Goal: Information Seeking & Learning: Learn about a topic

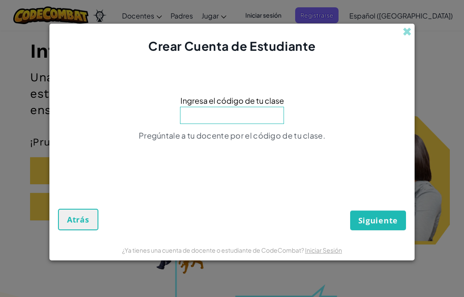
scroll to position [100, 0]
click at [262, 109] on input at bounding box center [232, 115] width 104 height 17
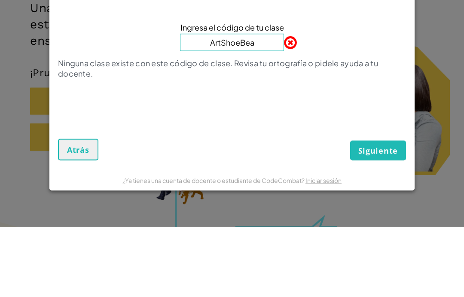
type input "ArtShoeBear"
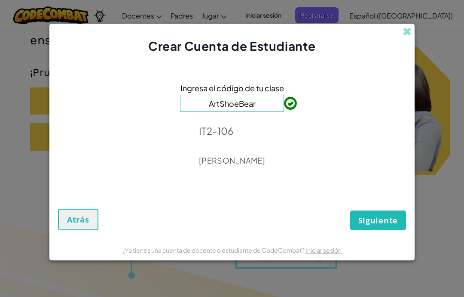
click at [383, 222] on font "Siguiente" at bounding box center [379, 220] width 40 height 10
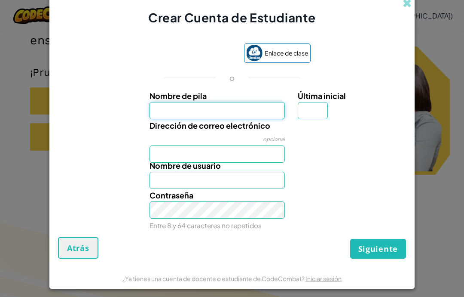
click at [242, 105] on input "Nombre de pila" at bounding box center [218, 110] width 136 height 17
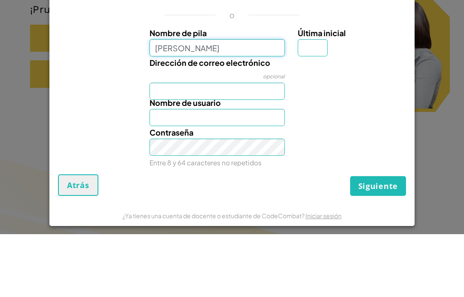
type input "Ivanna Leticia Chavez Roldan"
click at [328, 89] on div "Última inicial" at bounding box center [351, 104] width 106 height 30
type input "Ivanna Leticia Chavez Roldan"
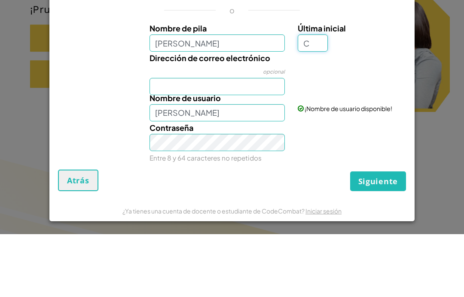
type input "C"
click at [263, 141] on input "Dirección de correo electrónico" at bounding box center [218, 149] width 136 height 17
type input "Ivanna Leticia Chavez RoldanC"
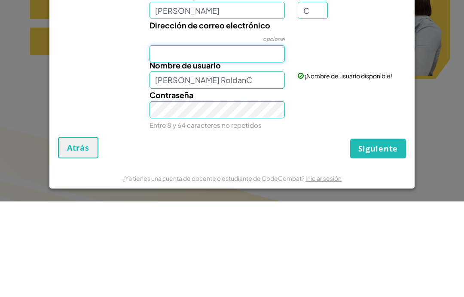
paste input "AL07143704@tecmilenio.mx"
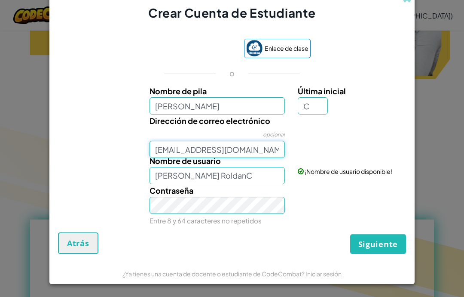
type input "AL07143704@tecmilenio.mx"
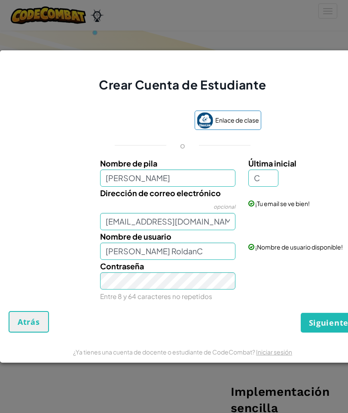
scroll to position [0, 0]
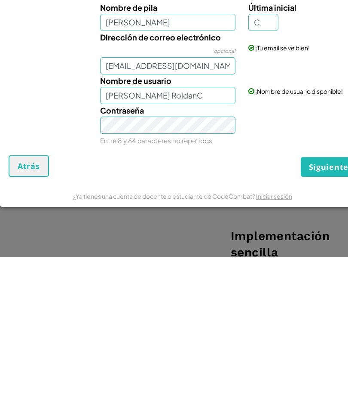
click at [314, 296] on button "Siguiente" at bounding box center [329, 323] width 56 height 20
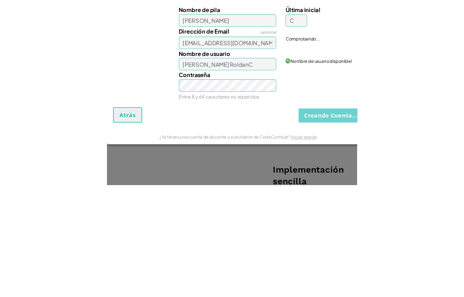
scroll to position [575, 0]
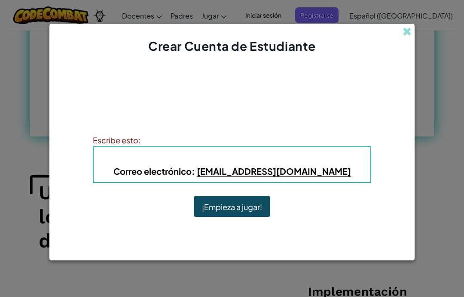
click at [251, 215] on button "¡Empieza a jugar!" at bounding box center [232, 206] width 77 height 21
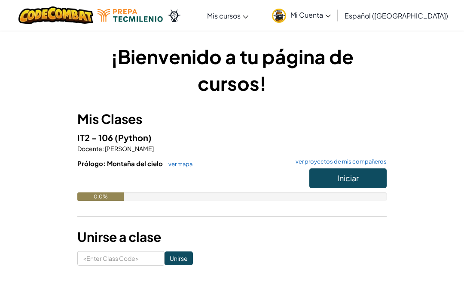
click at [356, 177] on span "Iniciar" at bounding box center [347, 178] width 21 height 10
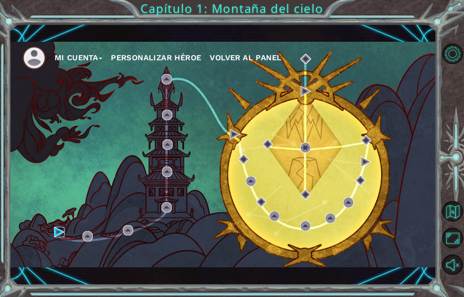
click at [61, 232] on img at bounding box center [59, 232] width 10 height 10
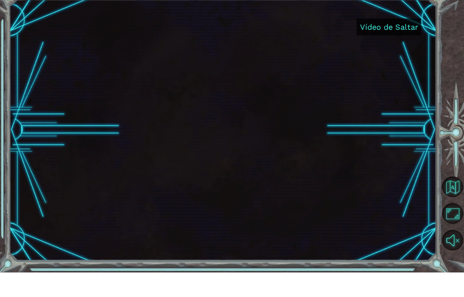
scroll to position [34, 0]
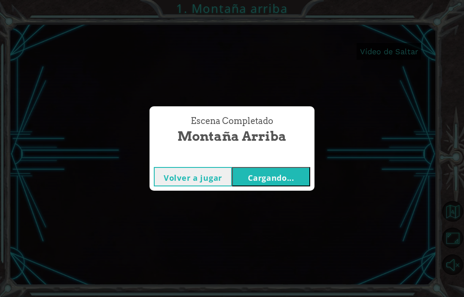
click at [342, 140] on div "Escena Completado Montaña arriba Volver a jugar Cargando..." at bounding box center [232, 148] width 464 height 297
click at [365, 89] on div "Escena Completado Montaña arriba Volver a jugar Cargando..." at bounding box center [232, 148] width 464 height 297
click at [290, 174] on font "Cargando..." at bounding box center [271, 177] width 46 height 10
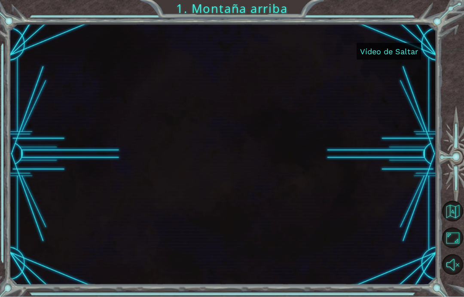
click at [294, 161] on div "Cuerpo Nombre del héroe Color de pelo Color de piel" at bounding box center [232, 158] width 417 height 247
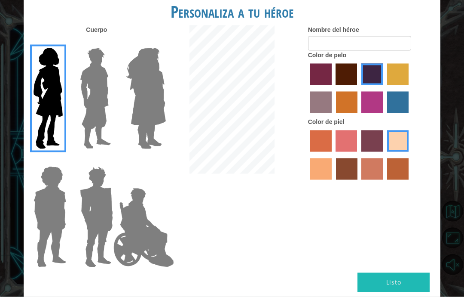
scroll to position [34, 0]
click at [332, 85] on label "color de pelo pimentón" at bounding box center [320, 74] width 21 height 21
click at [307, 88] on input "color de pelo pimentón" at bounding box center [307, 88] width 0 height 0
radio input "true"
click at [383, 113] on label "color de cabello violeta rojo medio" at bounding box center [372, 102] width 21 height 21
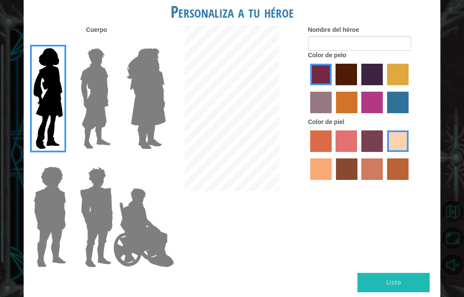
click at [359, 116] on input "color de cabello violeta rojo medio" at bounding box center [359, 116] width 0 height 0
radio input "true"
click at [358, 180] on label "color de piel karma" at bounding box center [346, 168] width 21 height 21
click at [333, 183] on input "color de piel karma" at bounding box center [333, 183] width 0 height 0
radio input "true"
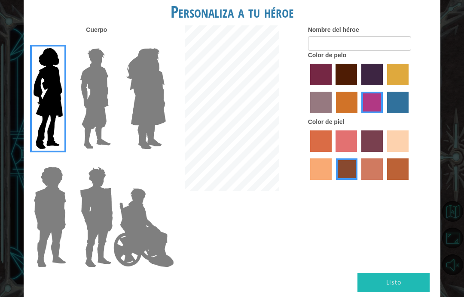
click at [332, 180] on label "color de piel de tacao" at bounding box center [320, 168] width 21 height 21
click at [410, 155] on input "color de piel de tacao" at bounding box center [410, 155] width 0 height 0
radio input "true"
click at [387, 152] on label "color de piel de playa de arena" at bounding box center [397, 140] width 21 height 21
click at [384, 155] on input "color de piel de playa de arena" at bounding box center [384, 155] width 0 height 0
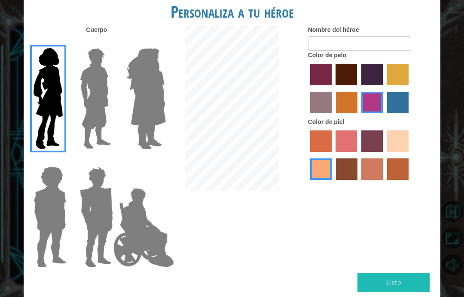
radio input "true"
click at [332, 180] on label "color de piel de tacao" at bounding box center [320, 168] width 21 height 21
click at [410, 155] on input "color de piel de tacao" at bounding box center [410, 155] width 0 height 0
radio input "true"
click at [383, 180] on label "color de piel arena ardiente" at bounding box center [372, 168] width 21 height 21
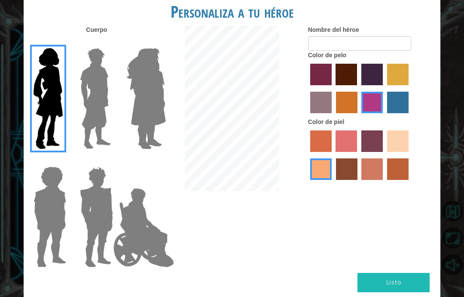
click at [359, 183] on input "color de piel arena ardiente" at bounding box center [359, 183] width 0 height 0
radio input "true"
click at [387, 152] on label "color de piel de playa de arena" at bounding box center [397, 140] width 21 height 21
click at [384, 155] on input "color de piel de playa de arena" at bounding box center [384, 155] width 0 height 0
radio input "true"
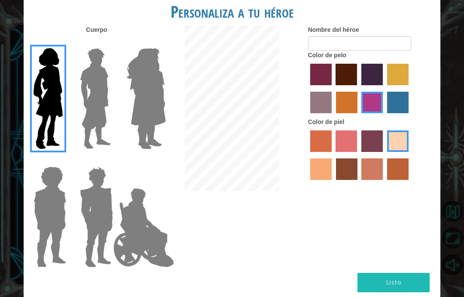
click at [332, 113] on label "color de pelo de bazar" at bounding box center [320, 102] width 21 height 21
click at [410, 88] on input "color de pelo de bazar" at bounding box center [410, 88] width 0 height 0
radio input "true"
click at [358, 104] on label "color de cabello gota dorada" at bounding box center [346, 102] width 21 height 21
click at [333, 116] on input "color de cabello gota dorada" at bounding box center [333, 116] width 0 height 0
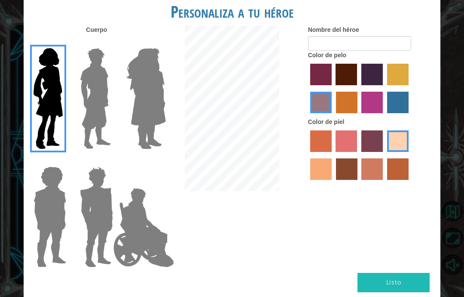
radio input "true"
click at [383, 81] on label "color de pelo morado intenso" at bounding box center [372, 74] width 21 height 21
click at [359, 88] on input "color de pelo morado intenso" at bounding box center [359, 88] width 0 height 0
radio input "true"
click at [92, 132] on img at bounding box center [96, 98] width 38 height 107
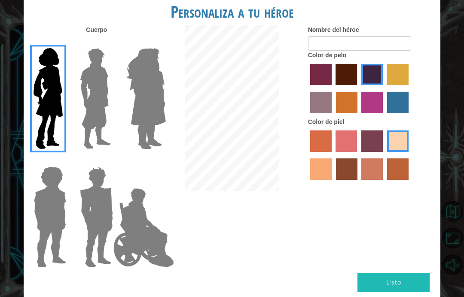
click at [110, 43] on input "El héroe Lars" at bounding box center [110, 43] width 0 height 0
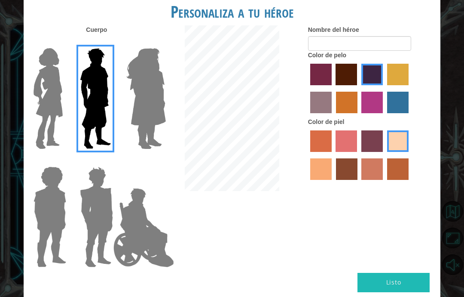
click at [150, 126] on img at bounding box center [146, 98] width 47 height 107
click at [156, 43] on input "Amatista heroica" at bounding box center [156, 43] width 0 height 0
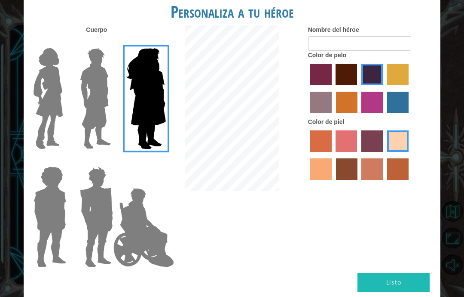
click at [110, 223] on img at bounding box center [143, 227] width 67 height 86
click at [156, 161] on input "Héroe Jamie" at bounding box center [156, 161] width 0 height 0
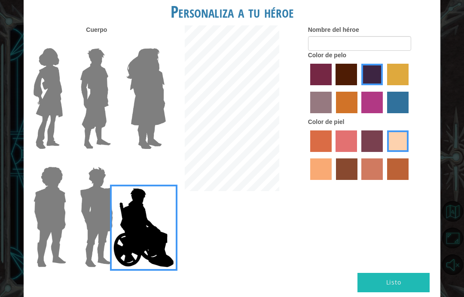
click at [67, 237] on img at bounding box center [50, 216] width 40 height 107
click at [64, 161] on input "Héroe Steven" at bounding box center [64, 161] width 0 height 0
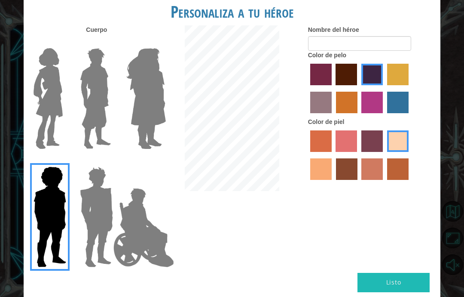
click at [86, 231] on img at bounding box center [97, 216] width 40 height 107
click at [110, 161] on input "Granate héroe" at bounding box center [110, 161] width 0 height 0
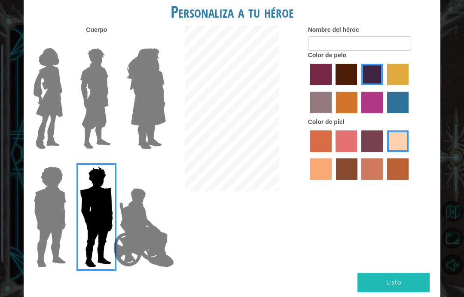
click at [66, 123] on img at bounding box center [48, 98] width 36 height 107
click at [64, 43] on input "Héroe Connie" at bounding box center [64, 43] width 0 height 0
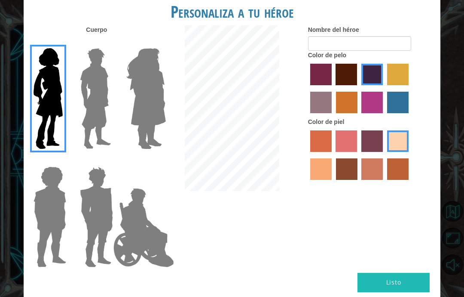
click at [387, 113] on label "color de cabello lachmara" at bounding box center [397, 102] width 21 height 21
click at [384, 116] on input "color de cabello lachmara" at bounding box center [384, 116] width 0 height 0
radio input "true"
click at [383, 76] on label "color de pelo morado intenso" at bounding box center [372, 74] width 21 height 21
click at [359, 88] on input "color de pelo morado intenso" at bounding box center [359, 88] width 0 height 0
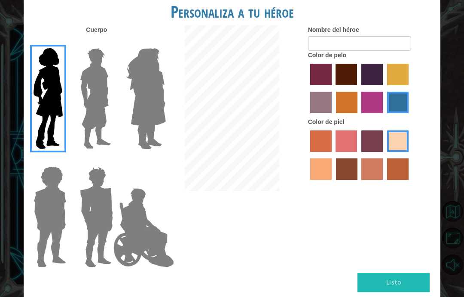
radio input "true"
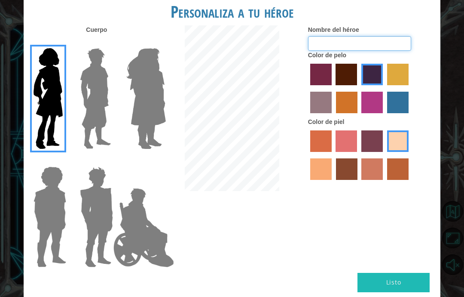
click at [396, 51] on input "Nombre del héroe" at bounding box center [359, 43] width 103 height 15
type input "Ivanna"
click at [394, 278] on font "Listo" at bounding box center [393, 282] width 15 height 8
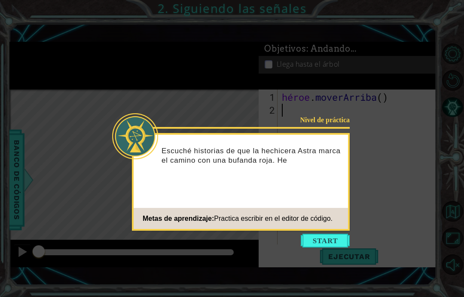
scroll to position [34, 0]
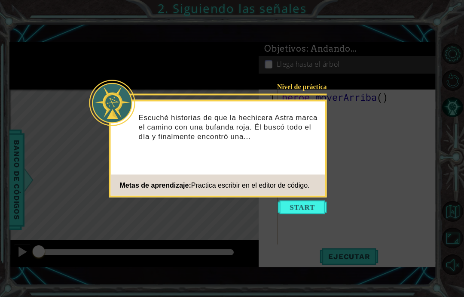
click at [312, 206] on button "Comenzar" at bounding box center [302, 207] width 49 height 14
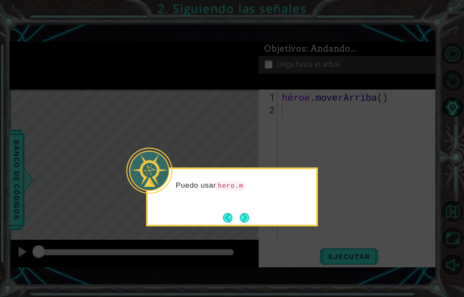
click at [399, 162] on icon at bounding box center [232, 148] width 464 height 297
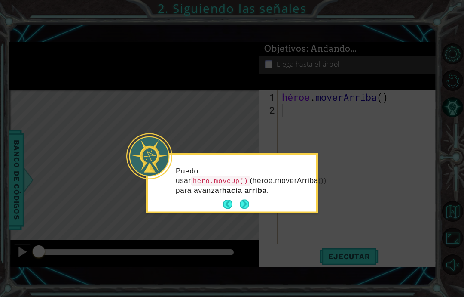
copy p "hero.moveUp()"
click at [242, 198] on button "Próximo" at bounding box center [244, 204] width 13 height 13
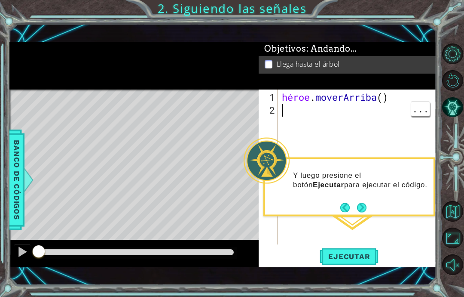
click at [367, 265] on button "Ejecutar" at bounding box center [349, 257] width 59 height 18
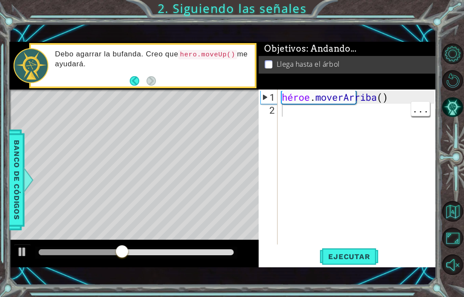
click at [363, 258] on font "Ejecutar" at bounding box center [349, 256] width 42 height 9
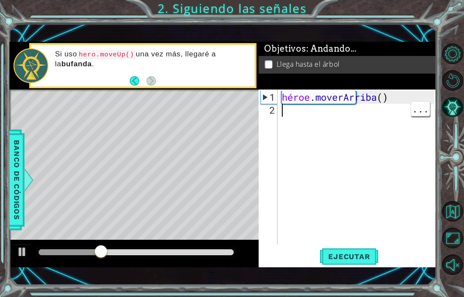
click at [363, 256] on font "Ejecutar" at bounding box center [349, 256] width 42 height 9
click at [366, 255] on font "Ejecutar" at bounding box center [349, 256] width 42 height 9
click at [361, 252] on font "Ejecutar" at bounding box center [349, 256] width 42 height 9
click at [366, 253] on font "Ejecutar" at bounding box center [349, 256] width 42 height 9
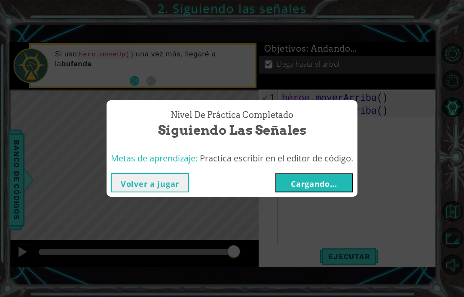
click at [324, 184] on font "Cargando..." at bounding box center [314, 183] width 46 height 10
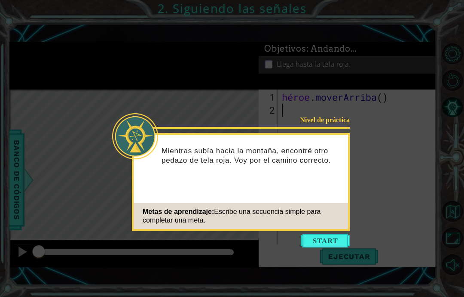
click at [334, 237] on button "Comenzar" at bounding box center [325, 240] width 49 height 14
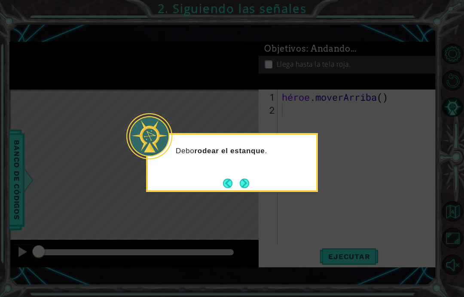
click at [415, 227] on icon at bounding box center [232, 148] width 464 height 297
click at [249, 178] on button "Próximo" at bounding box center [244, 183] width 11 height 11
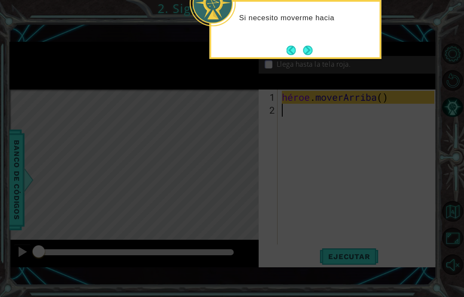
click at [306, 55] on button "Próximo" at bounding box center [308, 50] width 10 height 10
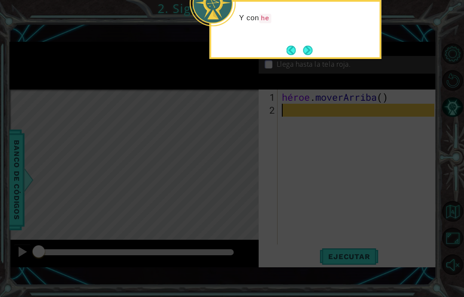
click at [300, 51] on button "Atrás" at bounding box center [295, 50] width 17 height 9
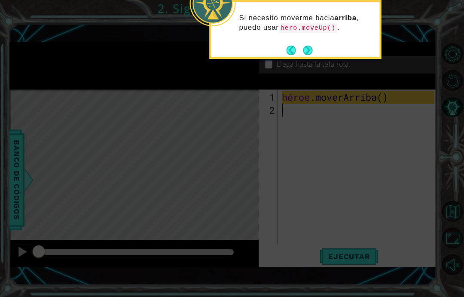
click at [309, 52] on button "Próximo" at bounding box center [308, 50] width 11 height 11
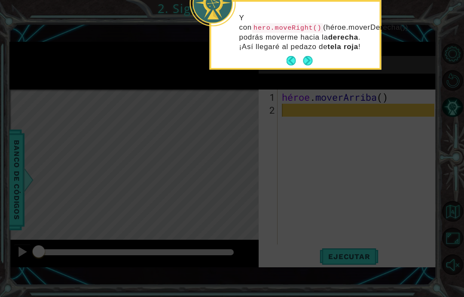
click at [304, 150] on icon at bounding box center [232, 69] width 464 height 454
click at [359, 145] on icon at bounding box center [232, 69] width 464 height 454
click at [323, 124] on icon at bounding box center [232, 69] width 464 height 454
click at [310, 89] on icon at bounding box center [232, 69] width 464 height 454
click at [321, 116] on icon at bounding box center [232, 69] width 464 height 454
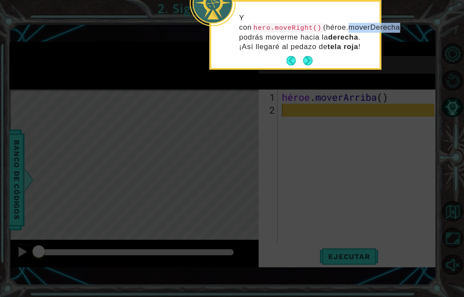
click at [352, 63] on div "Y con hero.moveRight() (héroe.moverDerecha()) podrás moverme hacia la derecha .…" at bounding box center [296, 36] width 169 height 63
click at [323, 23] on code "hero.moveRight()" at bounding box center [287, 27] width 71 height 9
click at [357, 27] on p "Y con hero.moveRight() (héroe.moverDerecha()) podrás moverme hacia la derecha .…" at bounding box center [306, 32] width 135 height 38
click at [323, 23] on code "hero.moveRight()" at bounding box center [287, 27] width 71 height 9
click at [323, 100] on icon at bounding box center [232, 69] width 464 height 454
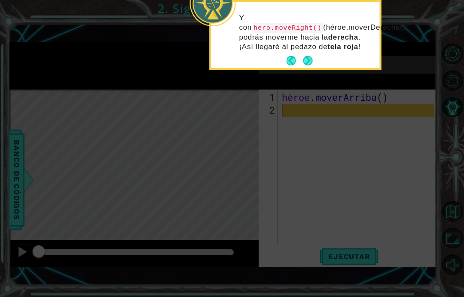
click at [313, 61] on button "Próximo" at bounding box center [308, 60] width 10 height 10
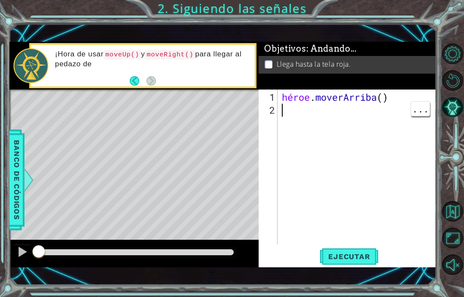
click at [359, 111] on div "héroe . moverArriba ( )" at bounding box center [359, 181] width 159 height 181
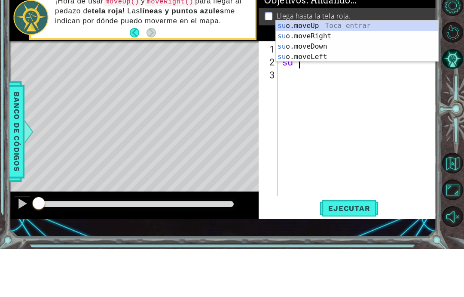
scroll to position [15, 38]
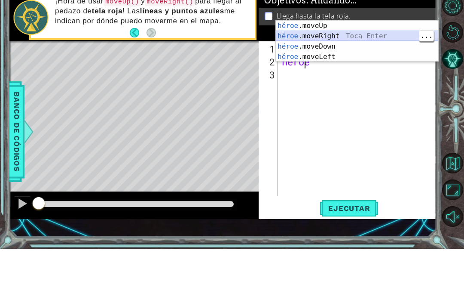
click at [349, 69] on div "héroe .moveUp Toca enter héroe .moveRight Toca Enter héroe .moveDown Toca Enter…" at bounding box center [357, 100] width 163 height 62
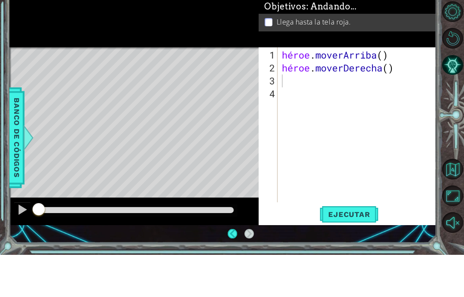
scroll to position [34, 0]
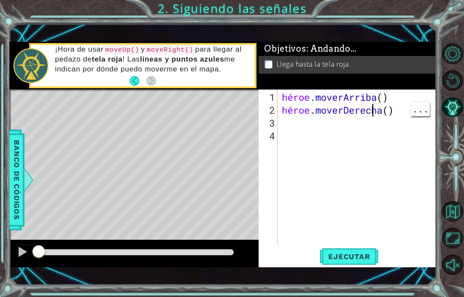
click at [388, 110] on div "héroe . moverArriba ( ) héroe . moverDerecha ( )" at bounding box center [359, 181] width 159 height 181
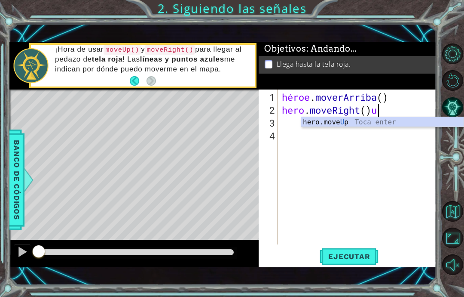
scroll to position [15, 27]
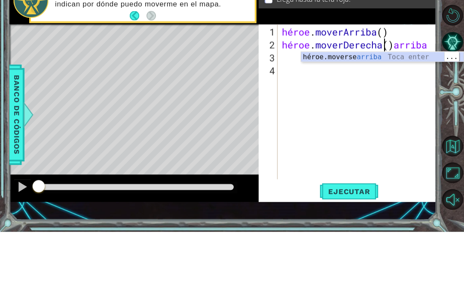
click at [353, 117] on div "héroe.moverse arriba Toca enter" at bounding box center [382, 132] width 163 height 31
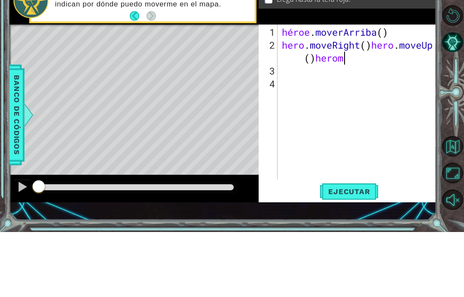
scroll to position [15, 47]
click at [350, 91] on div "héroe . moverArriba ( ) héroe . moverDerecha ( ) héroe . moverse hacia arriba (…" at bounding box center [359, 181] width 159 height 181
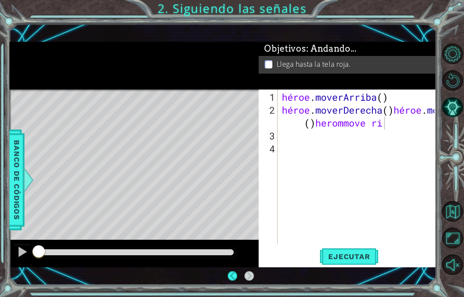
scroll to position [34, 0]
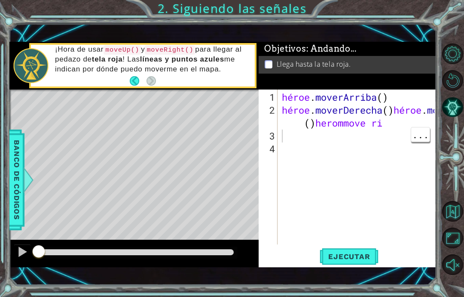
click at [374, 123] on div "héroe . moverArriba ( ) héroe . moverDerecha ( ) héroe . moverse hacia arriba (…" at bounding box center [359, 181] width 159 height 181
click at [401, 123] on div "héroe . moverArriba ( ) héroe . moverDerecha ( ) héroe . moverse hacia arriba (…" at bounding box center [359, 181] width 159 height 181
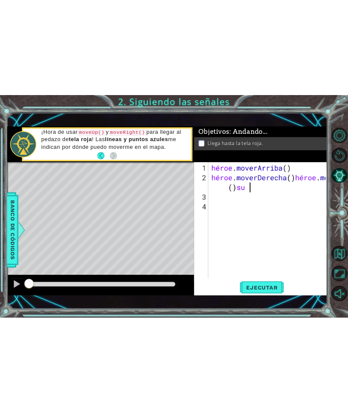
scroll to position [0, 0]
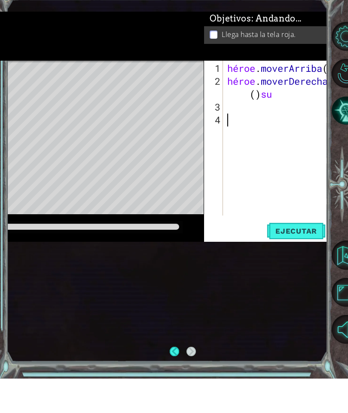
click at [296, 124] on div "héroe . moverArriba ( ) héroe . moverDerecha ( ) héroe . moverse hacia arriba (…" at bounding box center [307, 186] width 163 height 181
click at [294, 98] on div "héroe . moverArriba ( ) héroe . moverDerecha ( ) héroe . moverse hacia arriba (…" at bounding box center [307, 186] width 163 height 181
click at [298, 99] on div "héroe . moverArriba ( ) héroe . moverDerecha ( ) héroe . moverse hacia arriba (…" at bounding box center [307, 186] width 163 height 181
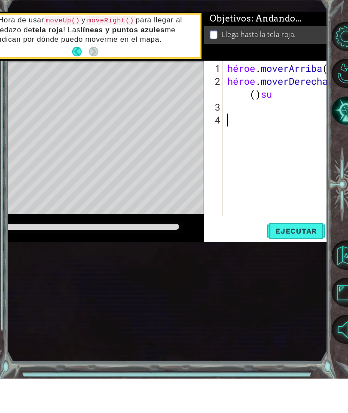
click at [298, 141] on div "héroe . moverArriba ( ) héroe . moverDerecha ( ) héroe . moverse hacia arriba (…" at bounding box center [307, 186] width 163 height 181
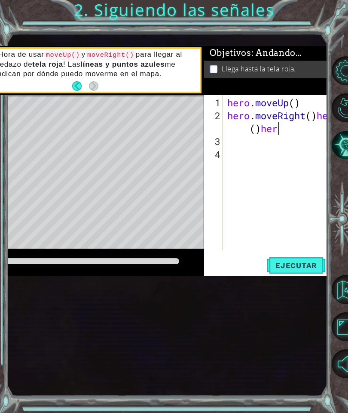
click at [287, 131] on div "hero . moveUp ( ) hero . moveRight ( ) hero . moveUp ( ) her" at bounding box center [307, 186] width 163 height 181
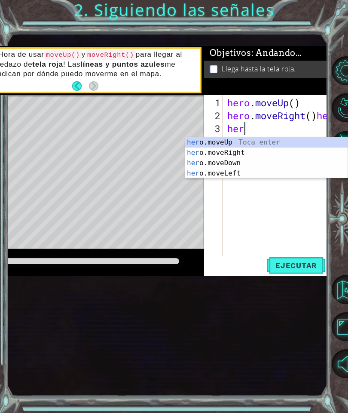
scroll to position [15, 38]
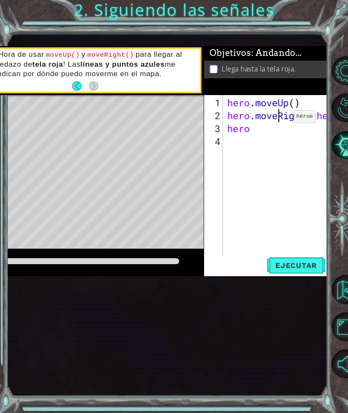
click at [281, 123] on div "hero . moveUp ( ) hero . moveRight ( ) hero . moveUp ( hero" at bounding box center [307, 192] width 163 height 193
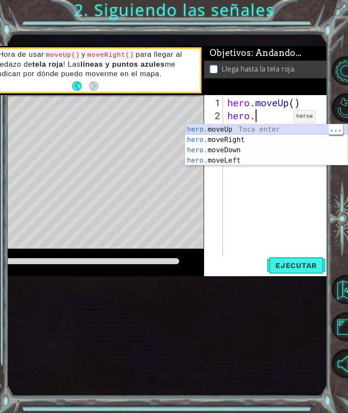
click at [239, 130] on div "hero. moveUp Toca enter hero. moveRight Toca enter hero. moveDown Toca enter he…" at bounding box center [266, 155] width 163 height 62
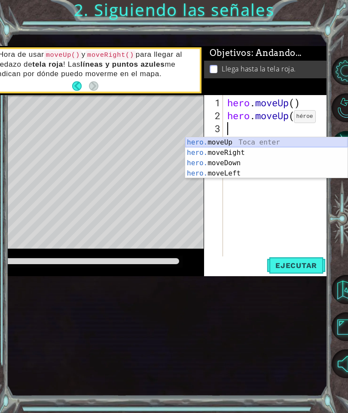
scroll to position [15, 26]
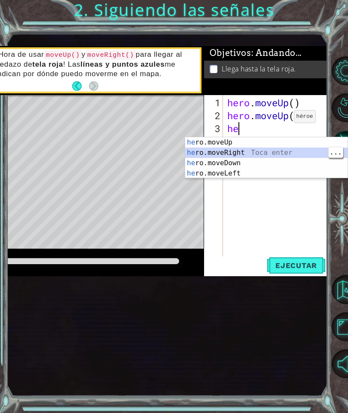
click at [233, 153] on div "he ro.moveUp Toca enter he ro.moveRight Toca enter he ro.moveDown Toca enter he…" at bounding box center [266, 168] width 163 height 62
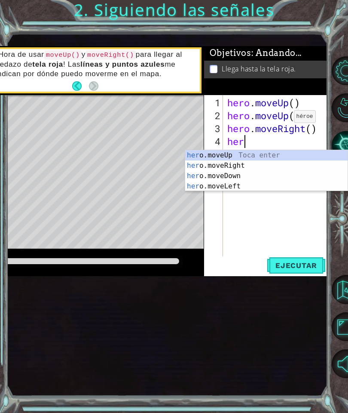
scroll to position [15, 38]
click at [233, 158] on div "hero .moveUp Toca enter hero .moveRight Toca enter hero .moveDown Toca enter he…" at bounding box center [266, 181] width 163 height 62
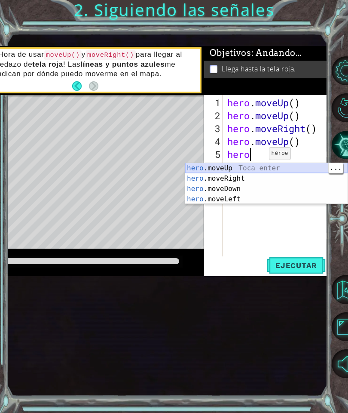
click at [264, 172] on div "hero .moveUp Toca enter hero .moveRight Toca enter hero .moveDown Toca enter he…" at bounding box center [266, 194] width 163 height 62
type textarea "abcde fg"
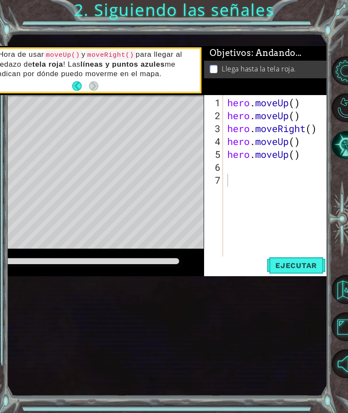
click at [310, 265] on span "Ejecutar" at bounding box center [296, 265] width 59 height 9
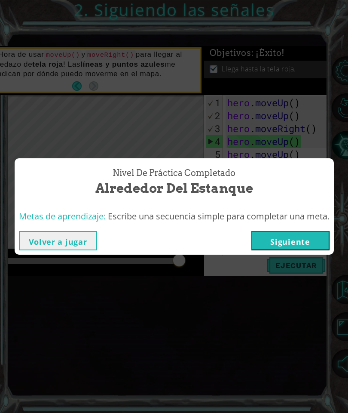
click at [310, 240] on button "Siguiente" at bounding box center [291, 240] width 78 height 19
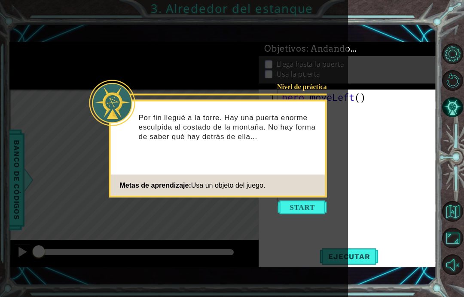
click at [309, 208] on button "Start" at bounding box center [302, 207] width 49 height 14
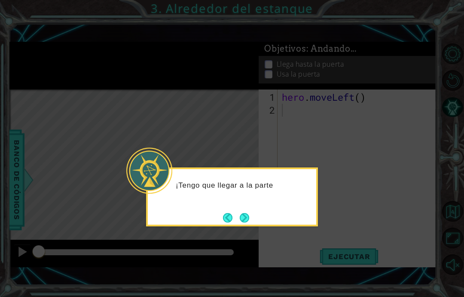
click at [246, 210] on button "Next" at bounding box center [244, 217] width 15 height 15
click at [244, 211] on button "Next" at bounding box center [244, 217] width 13 height 13
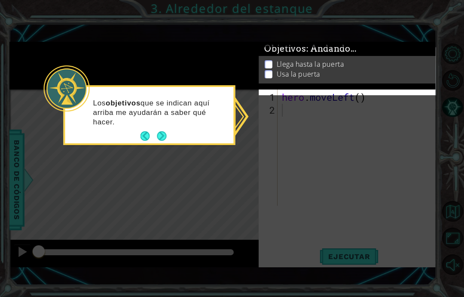
click at [279, 98] on icon at bounding box center [232, 148] width 464 height 297
click at [273, 128] on icon at bounding box center [232, 148] width 464 height 297
click at [158, 131] on button "Next" at bounding box center [161, 135] width 9 height 9
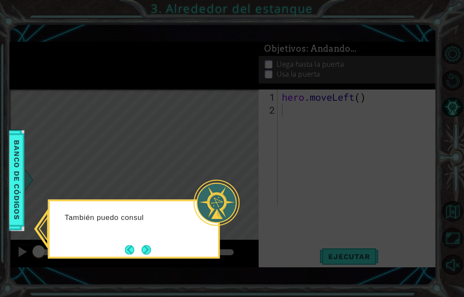
click at [150, 245] on button "Next" at bounding box center [146, 250] width 10 height 10
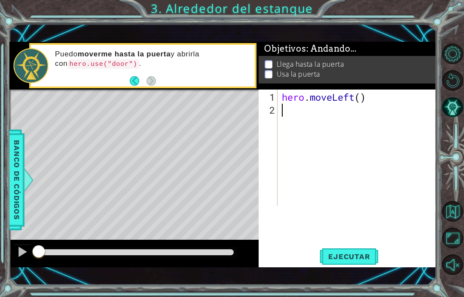
click at [459, 111] on button "Pista IA" at bounding box center [452, 107] width 21 height 21
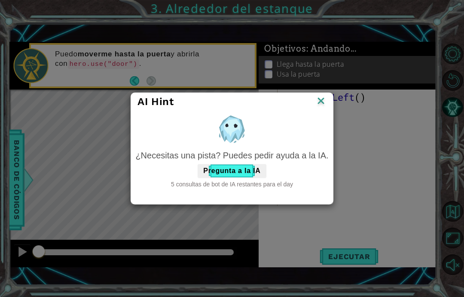
click at [325, 100] on img at bounding box center [321, 101] width 11 height 13
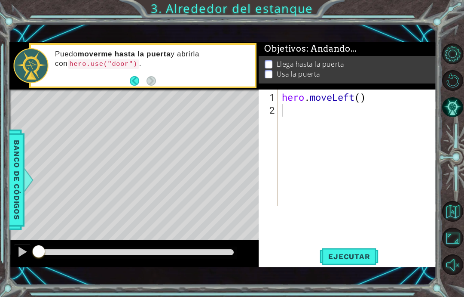
click at [368, 259] on span "Ejecutar" at bounding box center [349, 256] width 59 height 9
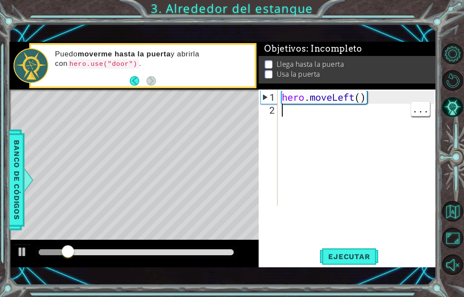
click at [301, 116] on div "hero . moveLeft ( )" at bounding box center [359, 162] width 159 height 142
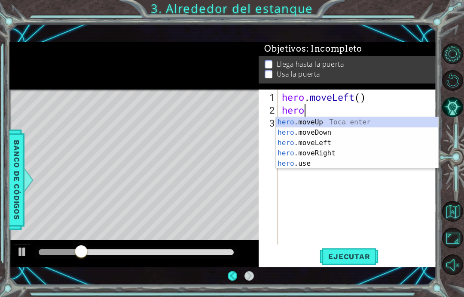
scroll to position [15, 32]
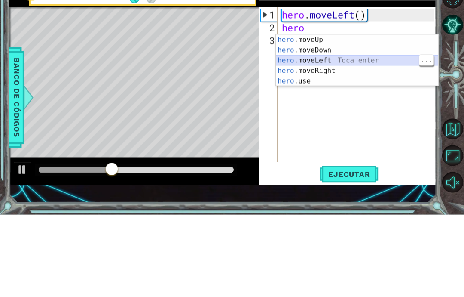
click at [324, 117] on div "hero .moveUp Toca enter hero .moveDown Toca enter hero .moveLeft Toca enter her…" at bounding box center [357, 153] width 163 height 72
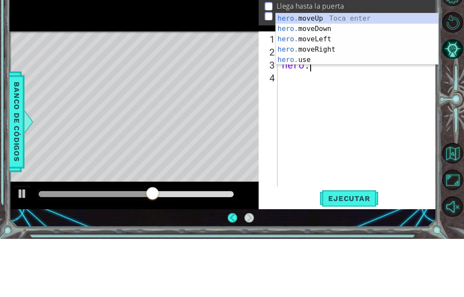
scroll to position [15, 44]
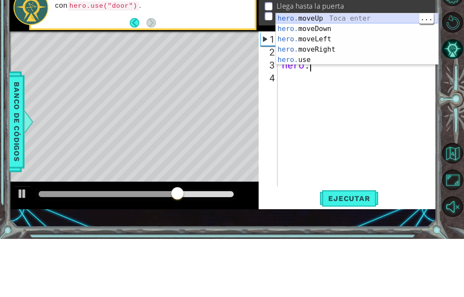
click at [325, 71] on div "hero. moveUp Toca enter hero. moveDown Toca enter hero. moveLeft Toca enter her…" at bounding box center [357, 107] width 163 height 72
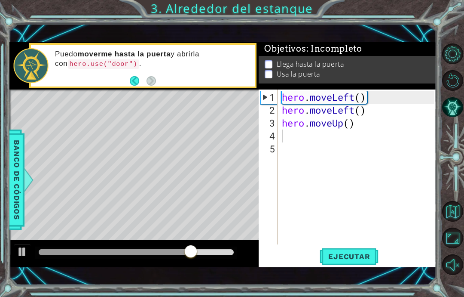
click at [366, 257] on span "Ejecutar" at bounding box center [349, 256] width 59 height 9
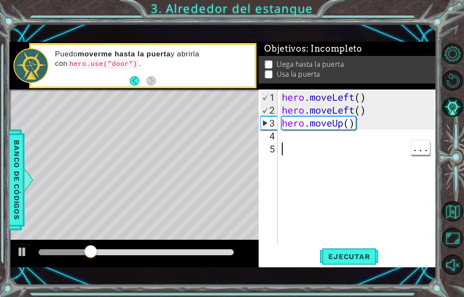
click at [325, 148] on div "hero . moveLeft ( ) hero . moveLeft ( ) hero . moveUp ( )" at bounding box center [359, 181] width 159 height 181
click at [329, 129] on div "hero . moveLeft ( ) hero . moveLeft ( ) hero . moveUp ( )" at bounding box center [359, 181] width 159 height 181
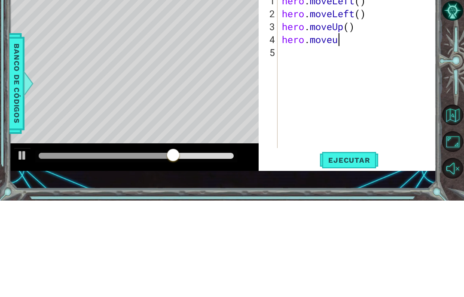
scroll to position [15, 27]
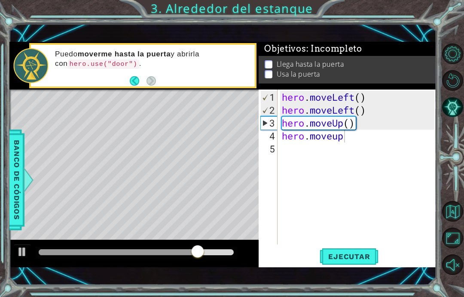
click at [362, 153] on div "hero . moveLeft ( ) hero . moveLeft ( ) hero . moveUp ( ) hero . moveup" at bounding box center [359, 181] width 159 height 181
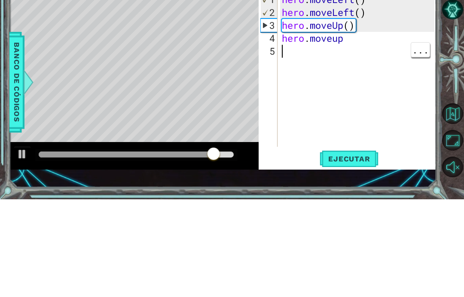
click at [364, 91] on div "hero . moveLeft ( ) hero . moveLeft ( ) hero . moveUp ( ) hero . moveup" at bounding box center [359, 181] width 159 height 181
click at [366, 91] on div "hero . moveLeft ( ) hero . moveLeft ( ) hero . moveUp ( ) hero . moveup" at bounding box center [359, 181] width 159 height 181
click at [344, 91] on div "hero . moveLeft ( ) hero . moveLeft ( ) hero . moveUp ( ) hero . moveup" at bounding box center [359, 181] width 159 height 181
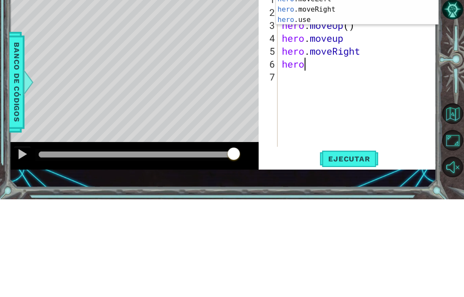
scroll to position [15, 38]
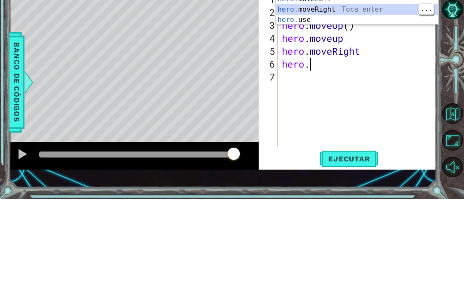
click at [359, 71] on div "hero. moveUp Toca enter hero. moveDown Toca enter hero. moveLeft Toca enter her…" at bounding box center [357, 107] width 163 height 72
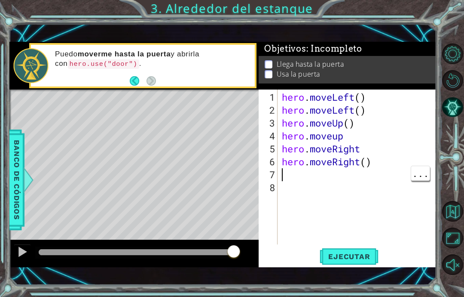
click at [304, 173] on div "hero . moveLeft ( ) hero . moveLeft ( ) hero . moveUp ( ) hero . moveup hero . …" at bounding box center [359, 181] width 159 height 181
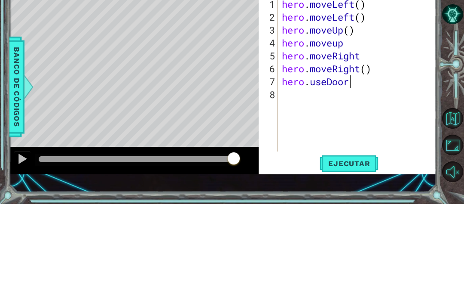
scroll to position [34, 0]
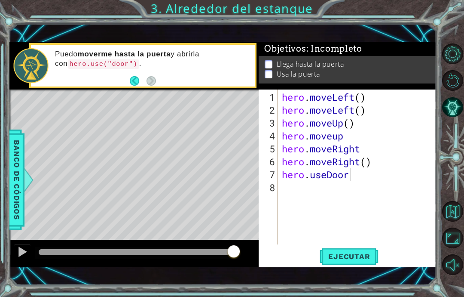
click at [360, 258] on span "Ejecutar" at bounding box center [349, 256] width 59 height 9
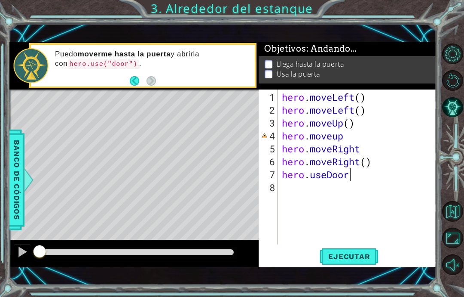
scroll to position [15, 47]
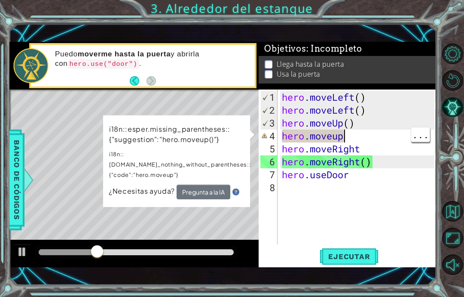
click at [365, 137] on div "hero . moveLeft ( ) hero . moveLeft ( ) hero . moveUp ( ) hero . moveup hero . …" at bounding box center [359, 181] width 159 height 181
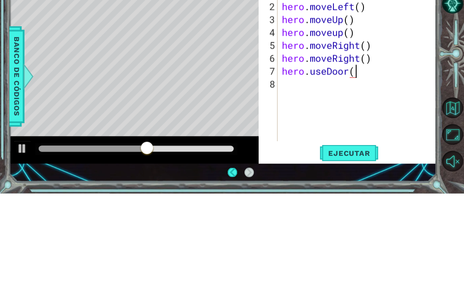
scroll to position [15, 27]
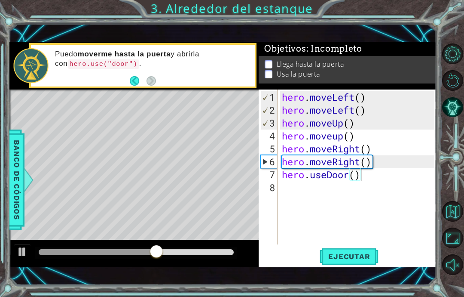
click at [360, 255] on span "Ejecutar" at bounding box center [349, 256] width 59 height 9
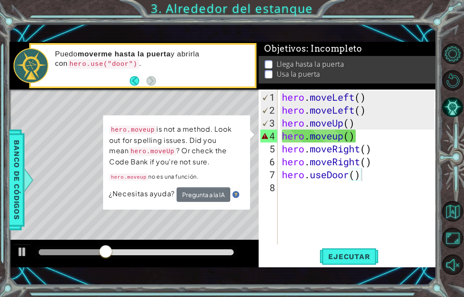
click at [145, 150] on code "hero.moveUp" at bounding box center [152, 151] width 47 height 9
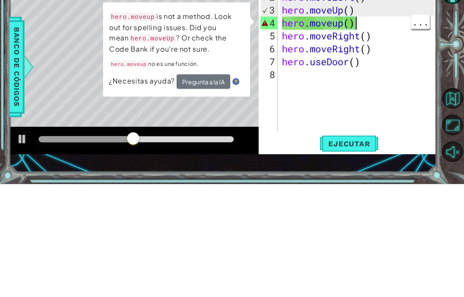
click at [385, 91] on div "hero . moveLeft ( ) hero . moveLeft ( ) hero . moveUp ( ) hero . moveup ( ) her…" at bounding box center [359, 181] width 159 height 181
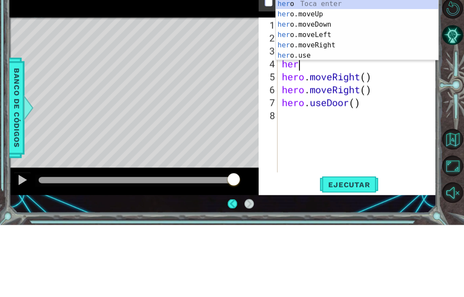
scroll to position [15, 32]
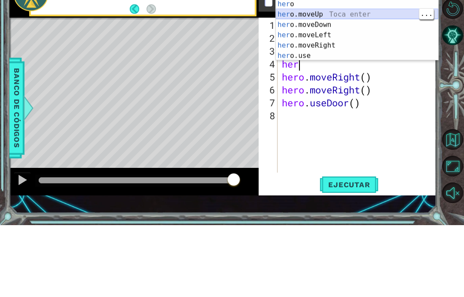
click at [365, 71] on div "her o Toca enter her o.moveUp Toca enter her o.moveDown Toca enter her o.moveLe…" at bounding box center [357, 112] width 163 height 83
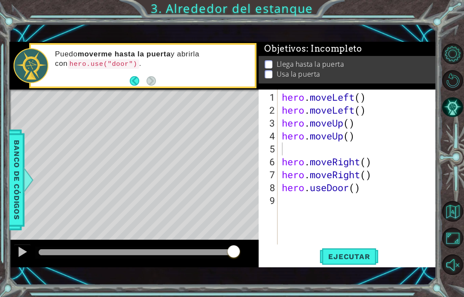
click at [360, 257] on span "Ejecutar" at bounding box center [349, 256] width 59 height 9
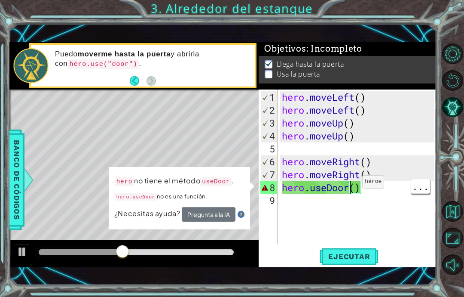
click at [364, 194] on div "hero . moveLeft ( ) hero . moveLeft ( ) hero . moveUp ( ) hero . moveUp ( ) her…" at bounding box center [359, 181] width 159 height 181
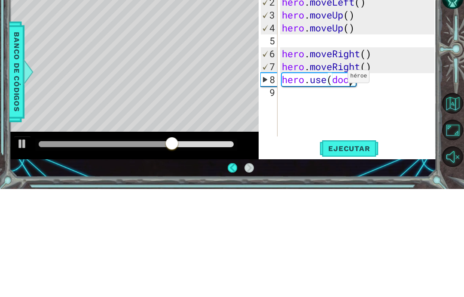
scroll to position [15, 38]
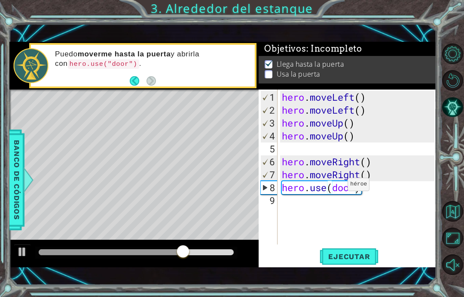
click at [365, 255] on span "Ejecutar" at bounding box center [349, 256] width 59 height 9
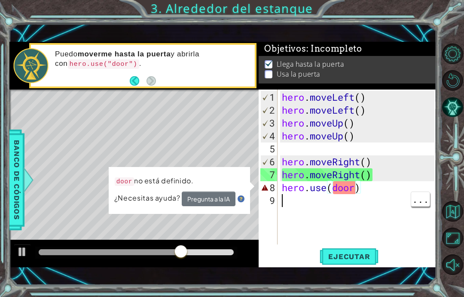
click at [353, 195] on div "hero . moveLeft ( ) hero . moveLeft ( ) hero . moveUp ( ) hero . moveUp ( ) her…" at bounding box center [359, 181] width 159 height 181
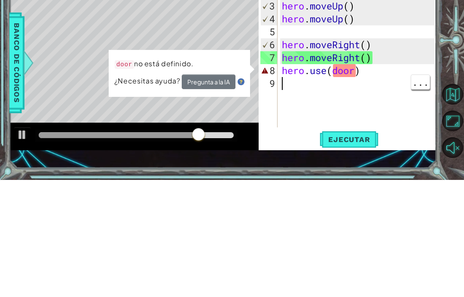
click at [355, 91] on div "hero . moveLeft ( ) hero . moveLeft ( ) hero . moveUp ( ) hero . moveUp ( ) her…" at bounding box center [359, 181] width 159 height 181
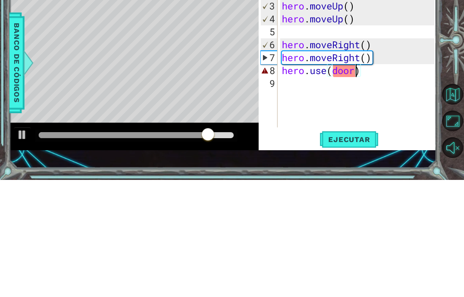
scroll to position [15, 21]
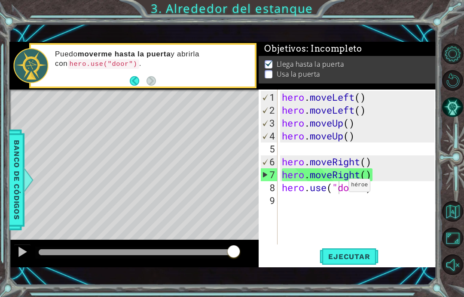
type textarea "abcde fg"
click at [359, 252] on span "Ejecutar" at bounding box center [349, 256] width 59 height 9
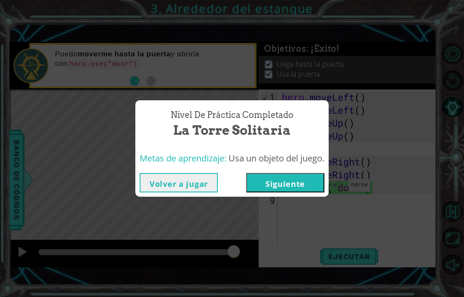
click at [303, 180] on button "Siguiente" at bounding box center [285, 182] width 78 height 19
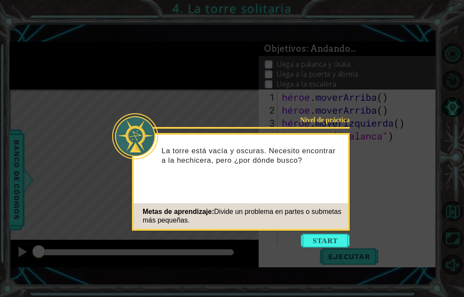
click at [331, 239] on button "Comenzar" at bounding box center [325, 240] width 49 height 14
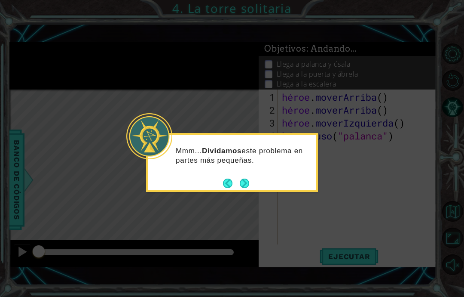
click at [250, 177] on button "Próximo" at bounding box center [245, 183] width 14 height 14
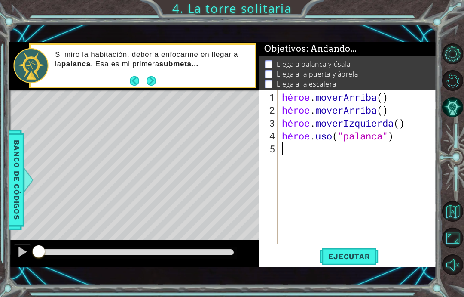
click at [366, 292] on div "1 הההההההההההההההההההההההההההההההה הההההההההההההההההההההההההההההההה ההההההההההה…" at bounding box center [232, 148] width 464 height 297
click at [362, 291] on div "1 הההההההההההההההההההההההההההההההה הההההההההההההההההההההההההההההההה ההההההההההה…" at bounding box center [232, 148] width 464 height 297
click at [360, 296] on div "1 הההההההההההההההההההההההההההההההה הההההההההההההההההההההההההההההההה ההההההההההה…" at bounding box center [232, 148] width 464 height 297
click at [360, 291] on div "1 הההההההההההההההההההההההההההההההה הההההההההההההההההההההההההההההההה ההההההההההה…" at bounding box center [232, 148] width 464 height 297
click at [419, 141] on div "héroe . moverArriba ( ) héroe . moverArriba ( ) héroe . moverIzquierda ( ) héro…" at bounding box center [359, 181] width 159 height 181
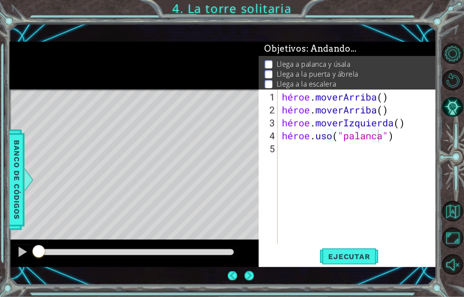
scroll to position [34, 0]
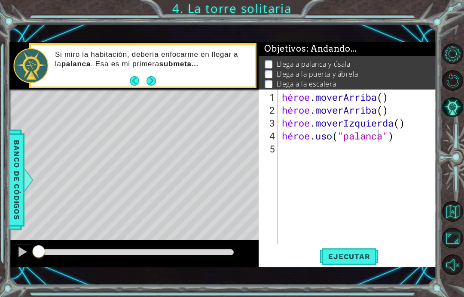
click at [352, 261] on font "Ejecutar" at bounding box center [349, 256] width 42 height 9
click at [156, 81] on button "Próximo" at bounding box center [151, 81] width 12 height 12
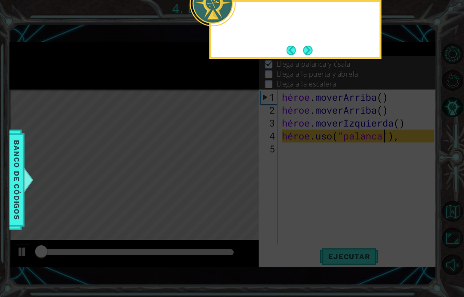
scroll to position [2, 0]
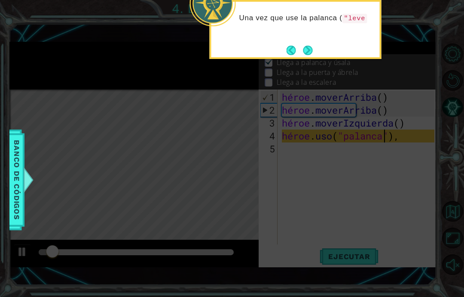
click at [305, 45] on button "Próximo" at bounding box center [308, 50] width 10 height 10
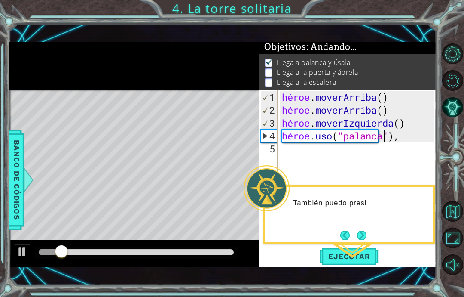
click at [353, 255] on font "Ejecutar" at bounding box center [349, 256] width 42 height 9
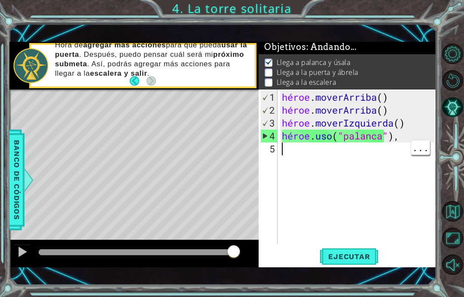
click at [333, 153] on div "héroe . moverArriba ( ) héroe . moverArriba ( ) héroe . moverIzquierda ( ) héro…" at bounding box center [359, 181] width 159 height 181
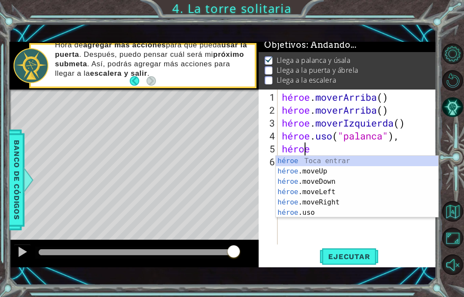
scroll to position [4, 0]
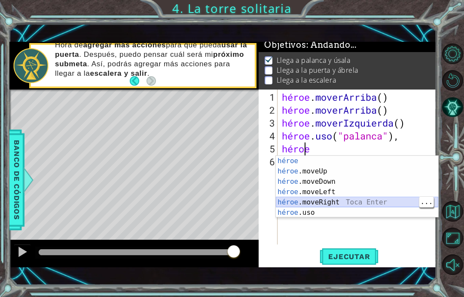
click at [354, 198] on div "héroe Toca entrar héroe .moveUp Toca Enter héroe .moveDown Toca Enter héroe .mo…" at bounding box center [357, 197] width 163 height 83
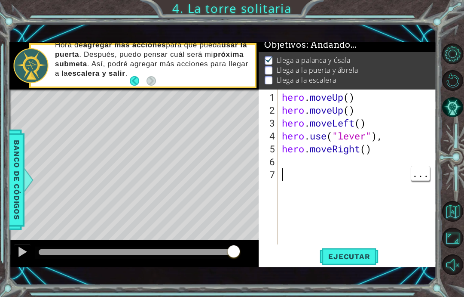
click at [368, 172] on div "hero . moveUp ( ) hero . moveUp ( ) hero . moveLeft ( ) hero . use ( "lever" ) …" at bounding box center [359, 181] width 159 height 181
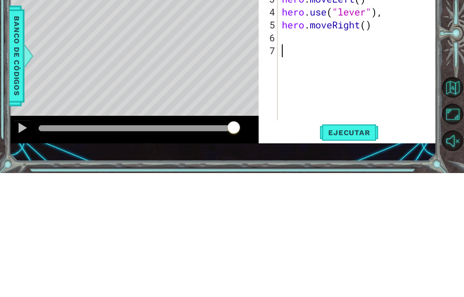
click at [347, 91] on div "hero . moveUp ( ) hero . moveUp ( ) hero . moveLeft ( ) hero . use ( "lever" ) …" at bounding box center [359, 181] width 159 height 181
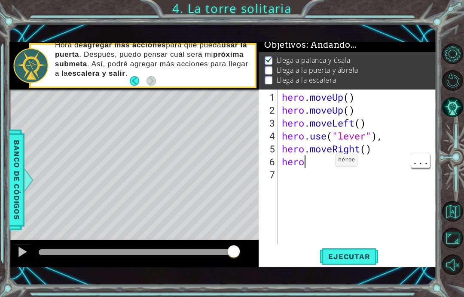
click at [323, 164] on div "hero . moveUp ( ) hero . moveUp ( ) hero . moveLeft ( ) hero . use ( "lever" ) …" at bounding box center [359, 181] width 159 height 181
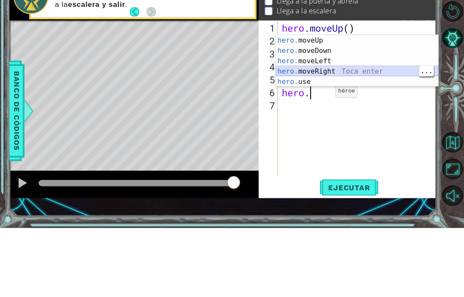
click at [359, 104] on div "hero. moveUp Toca enter hero. moveDown Toca enter hero. moveLeft Toca enter her…" at bounding box center [357, 140] width 163 height 72
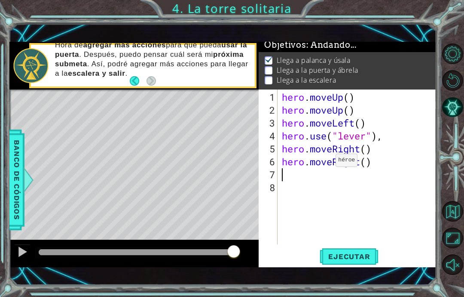
click at [365, 250] on button "Ejecutar" at bounding box center [349, 257] width 59 height 18
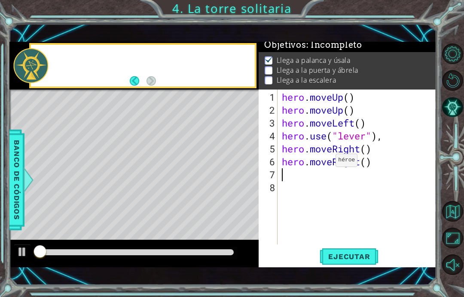
scroll to position [2, 0]
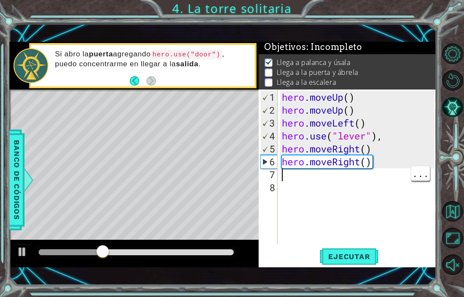
click at [332, 177] on div "hero . moveUp ( ) hero . moveUp ( ) hero . moveLeft ( ) hero . use ( "lever" ) …" at bounding box center [359, 181] width 159 height 181
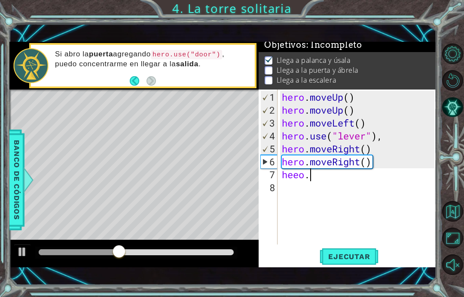
scroll to position [15, 44]
click at [325, 175] on div "hero . moveUp ( ) hero . moveUp ( ) hero . moveLeft ( ) hero . use ( "lever" ) …" at bounding box center [359, 181] width 159 height 181
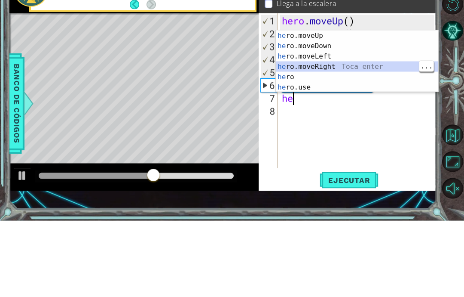
click at [365, 107] on div "he ro.moveUp Toca enter he ro.moveDown Toca enter he ro.moveLeft Toca enter he …" at bounding box center [357, 148] width 163 height 83
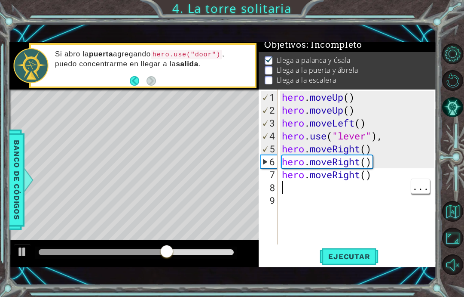
click at [343, 190] on div "hero . moveUp ( ) hero . moveUp ( ) hero . moveLeft ( ) hero . use ( "lever" ) …" at bounding box center [359, 181] width 159 height 181
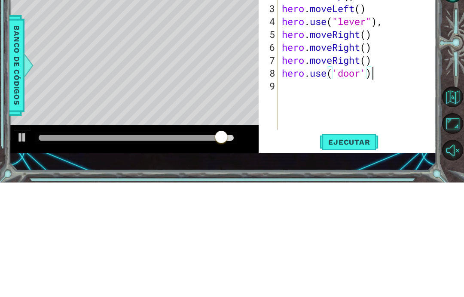
scroll to position [15, 106]
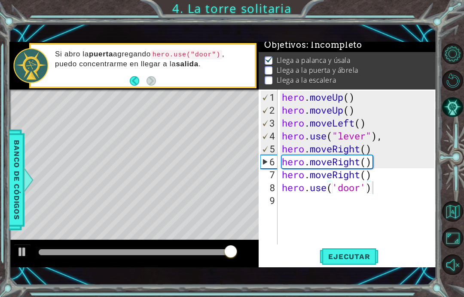
click at [364, 250] on button "Ejecutar" at bounding box center [349, 257] width 59 height 18
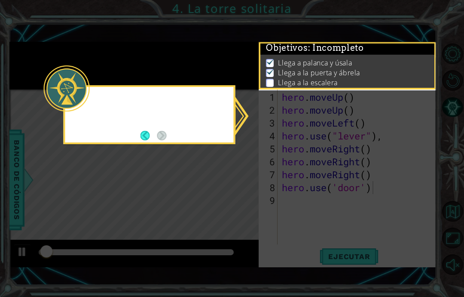
scroll to position [2, 0]
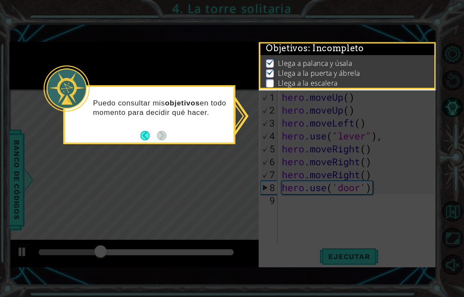
click at [147, 131] on button "Back" at bounding box center [149, 135] width 17 height 9
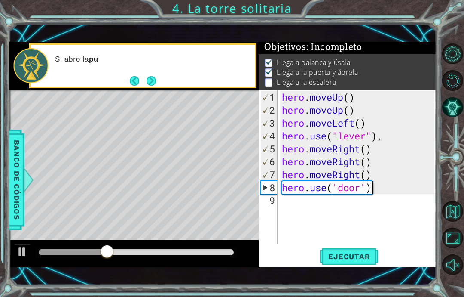
click at [148, 80] on button "Next" at bounding box center [152, 81] width 10 height 10
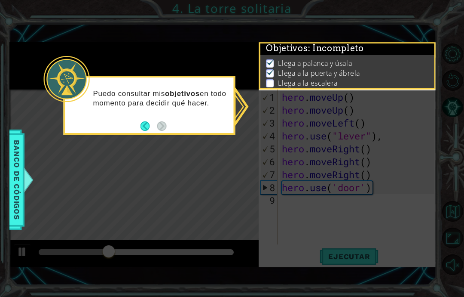
scroll to position [0, 0]
click at [178, 91] on div "Puedo consultar mis objetivos en todo momento para decidir qué hacer." at bounding box center [150, 105] width 172 height 59
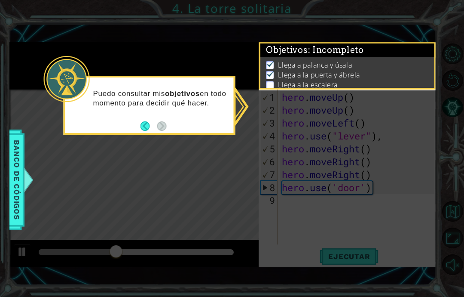
click at [320, 72] on p "Llega a la puerta y ábrela" at bounding box center [319, 74] width 82 height 9
click at [318, 83] on p "Llega a la escalera" at bounding box center [307, 84] width 59 height 9
click at [167, 89] on div "Puedo consultar mis objetivos en todo momento para decidir qué hacer." at bounding box center [149, 102] width 169 height 43
click at [399, 216] on icon at bounding box center [232, 148] width 464 height 297
click at [385, 214] on icon at bounding box center [232, 148] width 464 height 297
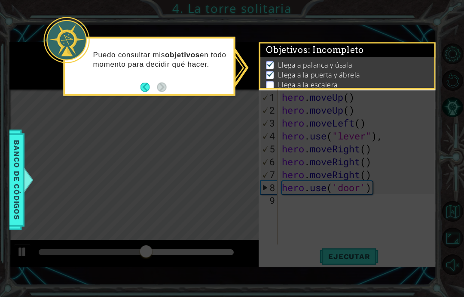
click at [350, 80] on span "Llega a la puerta y ábrela" at bounding box center [319, 75] width 82 height 10
click at [273, 85] on p at bounding box center [270, 85] width 8 height 8
click at [273, 71] on img at bounding box center [270, 73] width 9 height 7
click at [153, 80] on footer at bounding box center [154, 86] width 26 height 13
click at [156, 73] on div "Puedo consultar mis objetivos en todo momento para decidir qué hacer." at bounding box center [149, 63] width 169 height 43
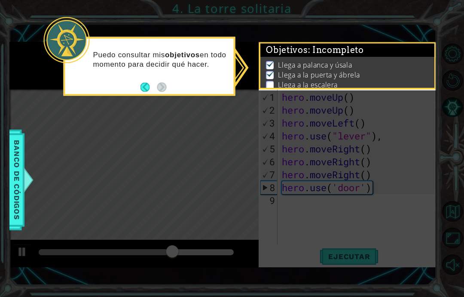
click at [154, 74] on div "Puedo consultar mis objetivos en todo momento para decidir qué hacer." at bounding box center [149, 63] width 169 height 43
click at [163, 79] on div "Puedo consultar mis objetivos en todo momento para decidir qué hacer." at bounding box center [149, 63] width 169 height 43
click at [169, 80] on div "Puedo consultar mis objetivos en todo momento para decidir qué hacer." at bounding box center [149, 63] width 169 height 43
click at [149, 80] on div "Puedo consultar mis objetivos en todo momento para decidir qué hacer." at bounding box center [149, 63] width 169 height 43
click at [147, 83] on button "Back" at bounding box center [149, 86] width 17 height 9
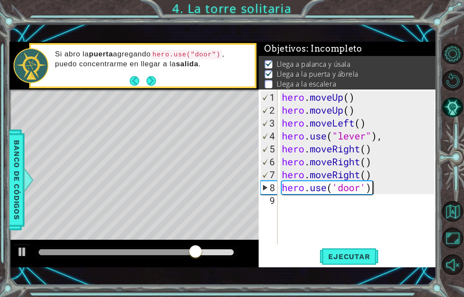
click at [156, 76] on button "Next" at bounding box center [151, 81] width 10 height 10
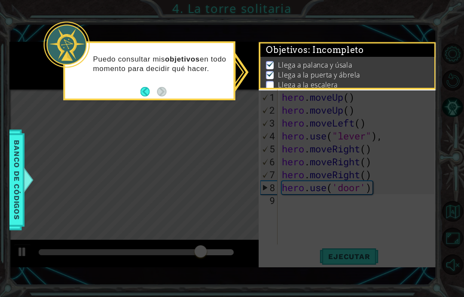
click at [147, 89] on button "Back" at bounding box center [149, 91] width 17 height 9
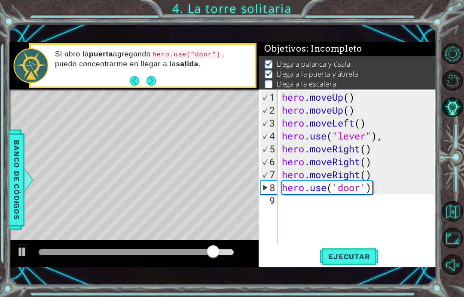
click at [127, 78] on div "Si abro la puerta agregando hero.use("door") , puedo concentrarme en llegar a l…" at bounding box center [152, 65] width 206 height 40
click at [131, 81] on button "Back" at bounding box center [138, 80] width 17 height 9
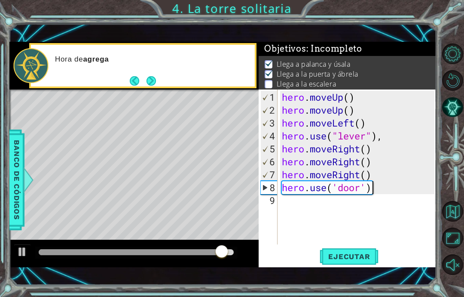
click at [153, 83] on button "Next" at bounding box center [151, 80] width 11 height 11
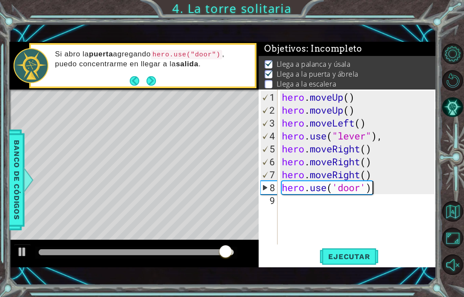
click at [148, 81] on button "Next" at bounding box center [151, 80] width 11 height 11
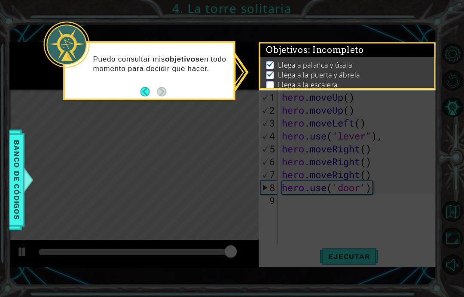
click at [141, 87] on button "Back" at bounding box center [149, 91] width 17 height 9
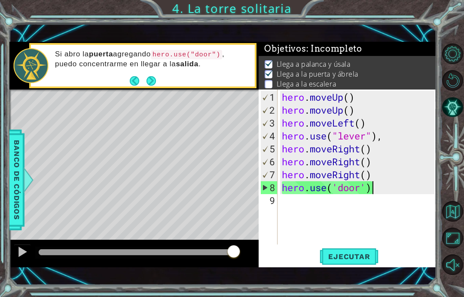
click at [127, 67] on p "Si abro la puerta agregando hero.use("door") , puedo concentrarme en llegar a l…" at bounding box center [152, 58] width 194 height 19
click at [396, 212] on div "hero . moveUp ( ) hero . moveUp ( ) hero . moveLeft ( ) hero . use ( "lever" ) …" at bounding box center [359, 181] width 159 height 181
click at [368, 210] on div "hero . moveUp ( ) hero . moveUp ( ) hero . moveLeft ( ) hero . use ( "lever" ) …" at bounding box center [359, 181] width 159 height 181
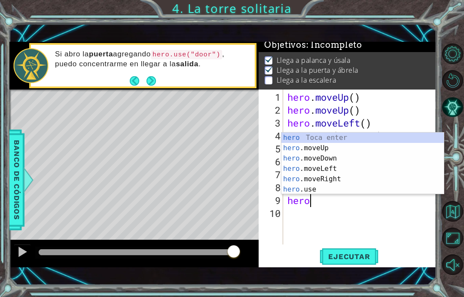
scroll to position [4, 0]
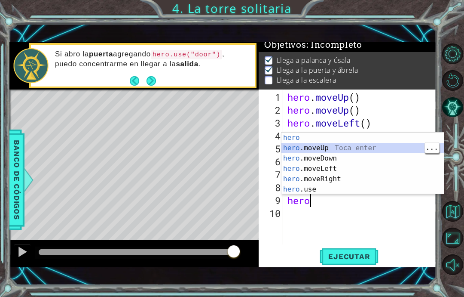
click at [345, 151] on div "hero Toca enter hero .moveUp Toca enter hero .moveDown Toca enter hero .moveLef…" at bounding box center [363, 173] width 163 height 83
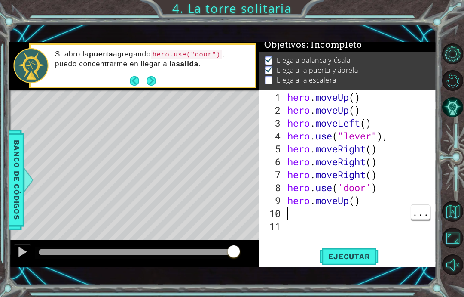
click at [366, 212] on div "hero . moveUp ( ) hero . moveUp ( ) hero . moveLeft ( ) hero . use ( "lever" ) …" at bounding box center [362, 181] width 153 height 181
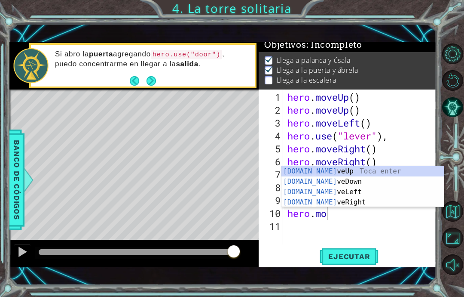
scroll to position [15, 47]
click at [351, 172] on div "hero.mo veUp Toca enter hero.mo veDown Toca enter hero.mo veLeft Toca enter her…" at bounding box center [363, 197] width 163 height 62
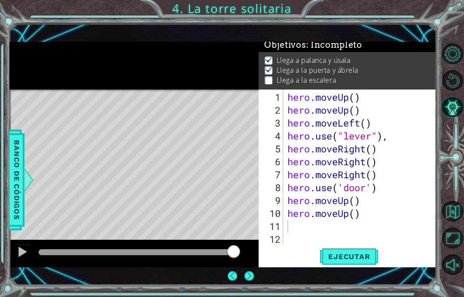
scroll to position [34, 0]
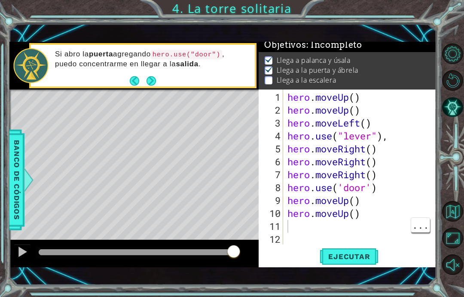
click at [337, 231] on div "hero . moveUp ( ) hero . moveUp ( ) hero . moveLeft ( ) hero . use ( "lever" ) …" at bounding box center [362, 181] width 153 height 181
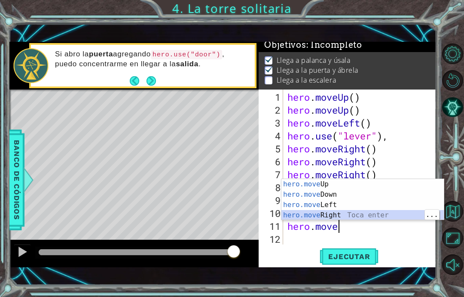
scroll to position [15, 47]
click at [364, 218] on div "hero.move Up Toca enter hero.move Down Toca enter hero.move Left Toca enter her…" at bounding box center [363, 210] width 163 height 62
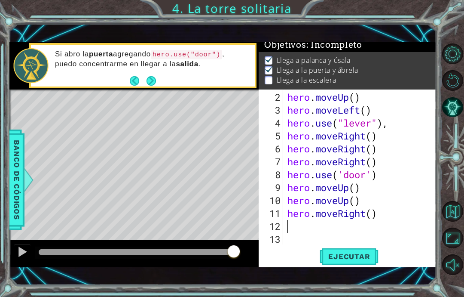
scroll to position [13, 0]
click at [340, 227] on div "hero . moveUp ( ) hero . moveLeft ( ) hero . use ( "lever" ) , hero . moveRight…" at bounding box center [362, 181] width 153 height 181
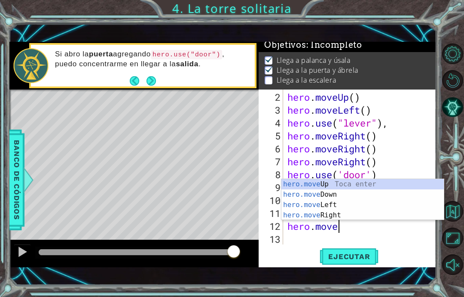
scroll to position [15, 67]
click at [426, 70] on li "Llega a la puerta y ábrela" at bounding box center [349, 70] width 168 height 10
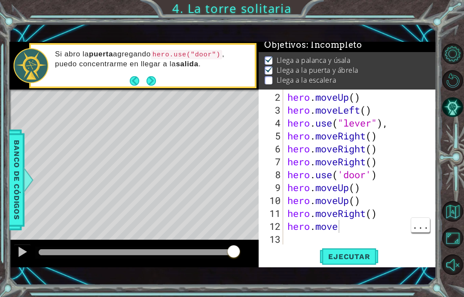
click at [347, 233] on div "hero . moveUp ( ) hero . moveLeft ( ) hero . use ( "lever" ) , hero . moveRight…" at bounding box center [362, 181] width 153 height 181
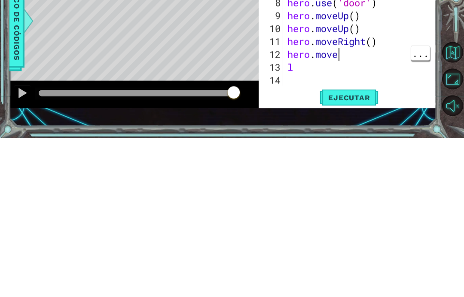
click at [362, 91] on div "hero . moveLeft ( ) hero . use ( "lever" ) , hero . moveRight ( ) hero . moveRi…" at bounding box center [362, 181] width 153 height 181
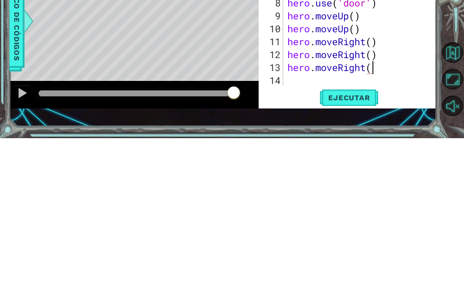
scroll to position [15, 21]
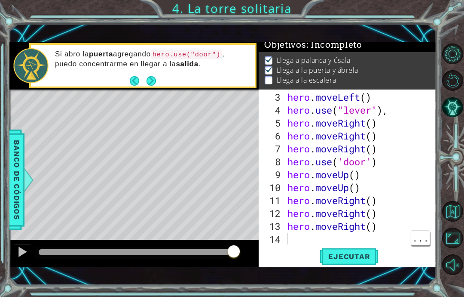
click at [300, 239] on div "hero . moveLeft ( ) hero . use ( "lever" ) , hero . moveRight ( ) hero . moveRi…" at bounding box center [362, 181] width 153 height 181
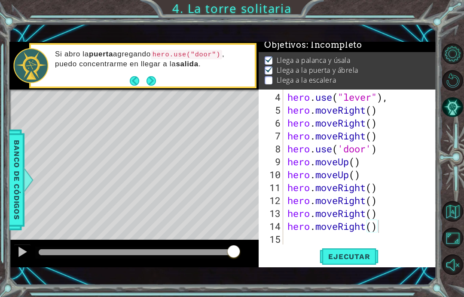
scroll to position [15, 47]
click at [351, 253] on span "Ejecutar" at bounding box center [349, 256] width 59 height 9
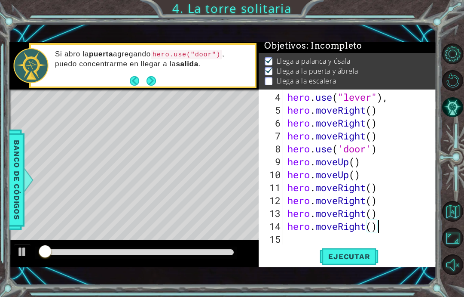
scroll to position [2, 0]
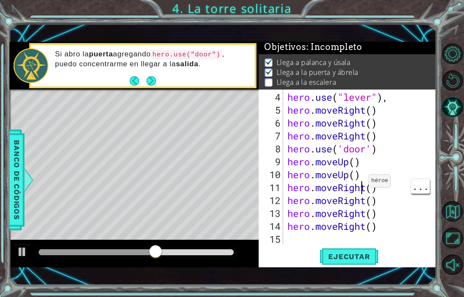
click at [362, 185] on div "hero . use ( "lever" ) , hero . moveRight ( ) hero . moveRight ( ) hero . moveR…" at bounding box center [362, 181] width 153 height 181
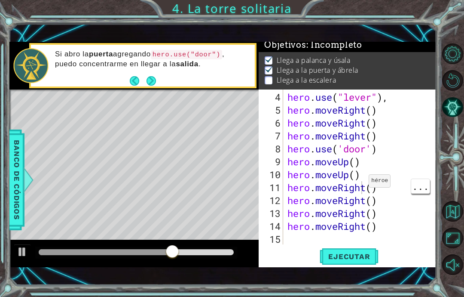
scroll to position [4, 0]
click at [379, 195] on div "hero . use ( "lever" ) , hero . moveRight ( ) hero . moveRight ( ) hero . moveR…" at bounding box center [362, 181] width 153 height 181
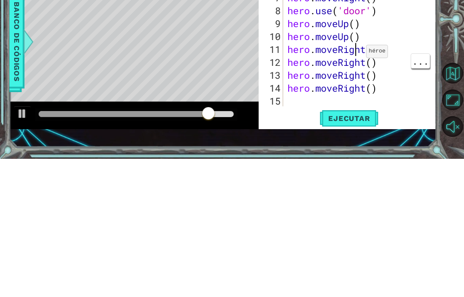
click at [359, 91] on div "hero . use ( "lever" ) , hero . moveRight ( ) hero . moveRight ( ) hero . moveR…" at bounding box center [362, 181] width 153 height 181
click at [399, 91] on div "hero . use ( "lever" ) , hero . moveRight ( ) hero . moveRight ( ) hero . moveR…" at bounding box center [362, 181] width 153 height 181
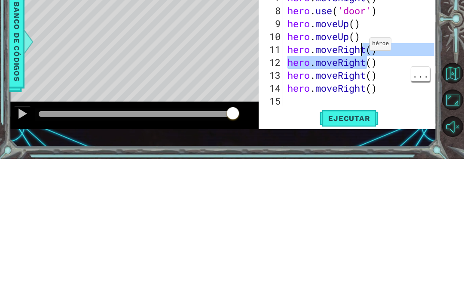
click at [400, 91] on div "hero . use ( "lever" ) , hero . moveRight ( ) hero . moveRight ( ) hero . moveR…" at bounding box center [362, 181] width 153 height 181
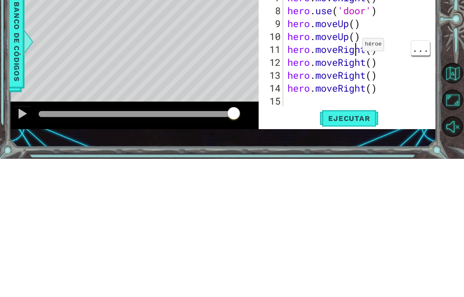
click at [359, 91] on div "hero . use ( "lever" ) , hero . moveRight ( ) hero . moveRight ( ) hero . moveR…" at bounding box center [362, 181] width 153 height 181
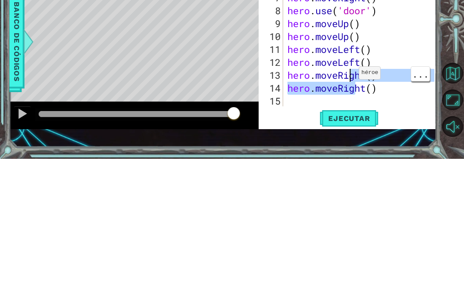
click at [379, 94] on div "hero . use ( "lever" ) , hero . moveRight ( ) hero . moveRight ( ) hero . moveR…" at bounding box center [362, 181] width 153 height 181
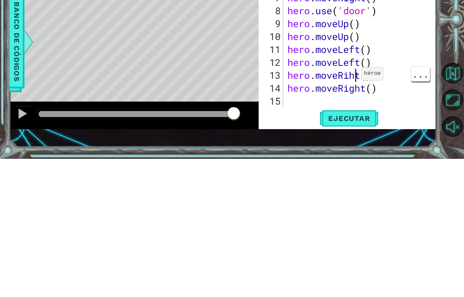
click at [354, 91] on div "hero . use ( "lever" ) , hero . moveRight ( ) hero . moveRight ( ) hero . moveR…" at bounding box center [362, 181] width 153 height 181
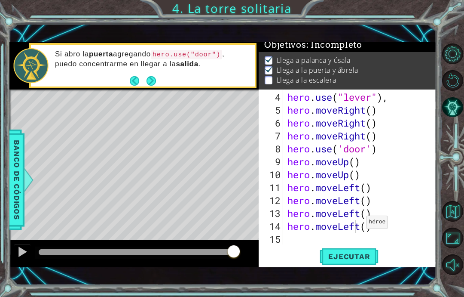
type textarea "abcde fg"
click at [362, 261] on span "Ejecutar" at bounding box center [349, 256] width 59 height 9
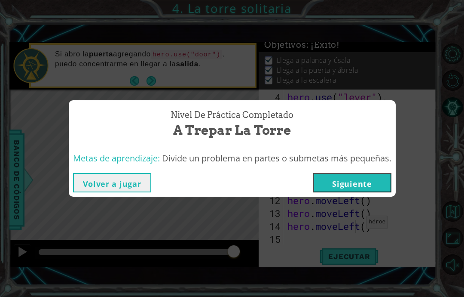
click at [377, 179] on button "Siguiente" at bounding box center [352, 182] width 78 height 19
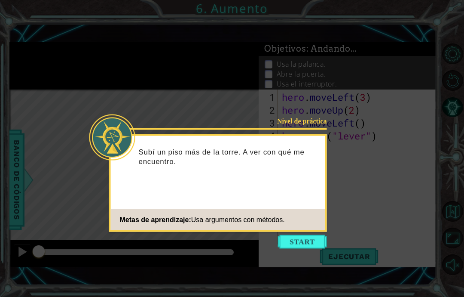
scroll to position [34, 0]
click at [310, 235] on button "Comenzar" at bounding box center [302, 242] width 49 height 14
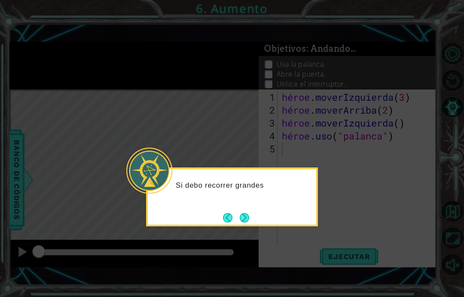
click at [337, 212] on icon at bounding box center [232, 148] width 464 height 297
click at [257, 185] on div "Si debo recorrer grandes distancias, hay" at bounding box center [232, 196] width 172 height 59
click at [248, 211] on button "Próximo" at bounding box center [244, 217] width 13 height 13
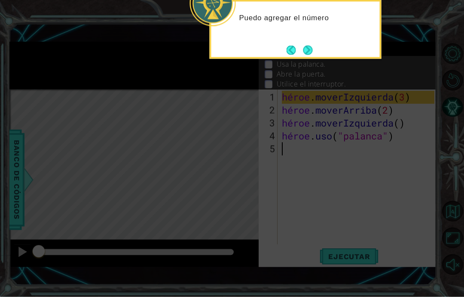
scroll to position [0, 0]
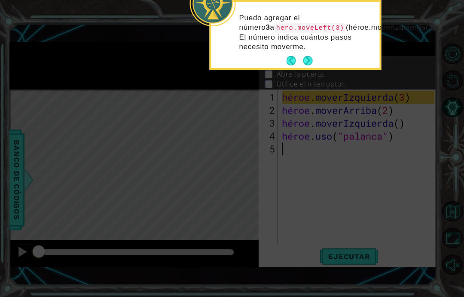
click at [312, 66] on button "Próximo" at bounding box center [308, 61] width 10 height 10
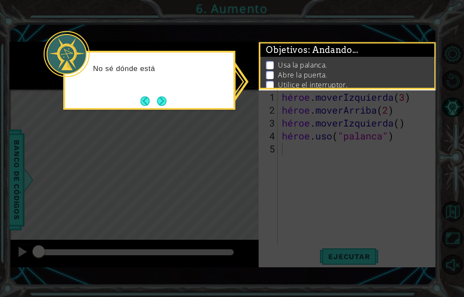
click at [341, 160] on icon at bounding box center [232, 148] width 464 height 297
click at [157, 106] on button "Próximo" at bounding box center [162, 101] width 10 height 10
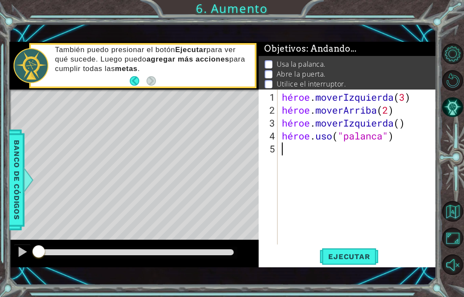
click at [249, 239] on div "Mapa de niveles" at bounding box center [207, 215] width 397 height 253
click at [214, 243] on div at bounding box center [134, 253] width 250 height 28
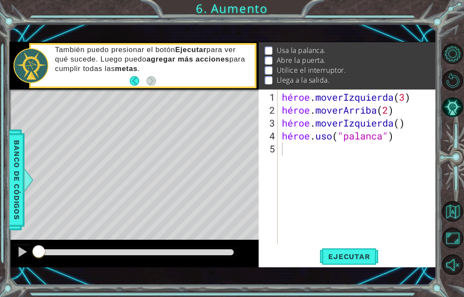
scroll to position [14, 0]
click at [372, 160] on div "héroe . moverIzquierda ( 3 ) héroe . moverArriba ( 2 ) héroe . moverIzquierda (…" at bounding box center [359, 181] width 159 height 181
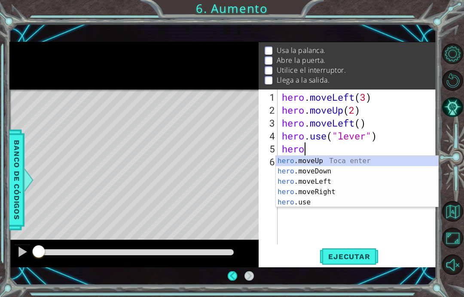
scroll to position [15, 38]
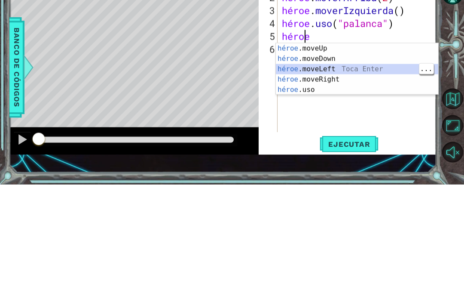
click at [339, 156] on div "héroe .moveUp Toca enter héroe .moveDown Toca Enter héroe .moveLeft Toca Enter …" at bounding box center [357, 192] width 163 height 72
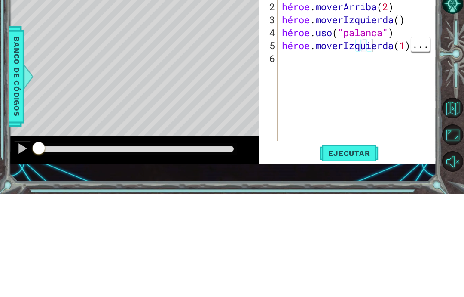
scroll to position [34, 0]
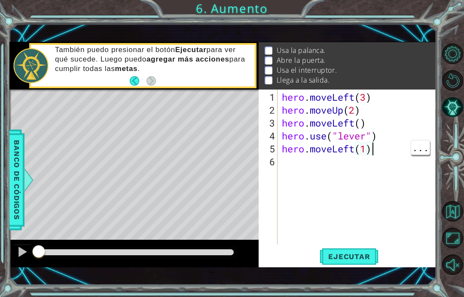
click at [370, 148] on div "hero . moveLeft ( 3 ) hero . moveUp ( 2 ) hero . moveLeft ( ) hero . use ( "lev…" at bounding box center [359, 181] width 159 height 181
click at [368, 152] on div "hero . moveLeft ( 3 ) hero . moveUp ( 2 ) hero . moveLeft ( ) hero . use ( "lev…" at bounding box center [359, 181] width 159 height 181
click at [360, 251] on button "Ejecutar" at bounding box center [349, 257] width 59 height 18
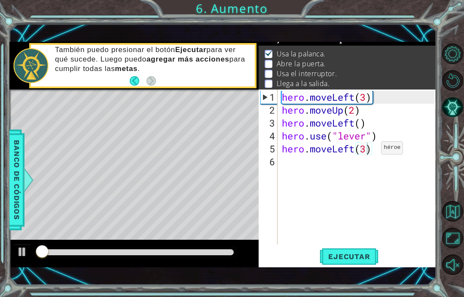
scroll to position [7, 0]
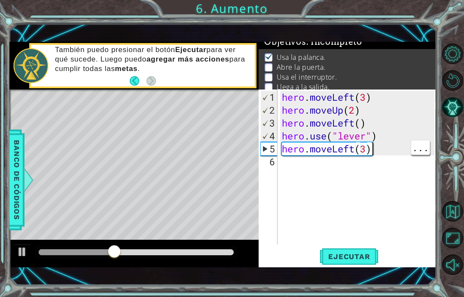
click at [392, 152] on div "hero . moveLeft ( 3 ) hero . moveUp ( 2 ) hero . moveLeft ( ) hero . use ( "lev…" at bounding box center [359, 181] width 159 height 181
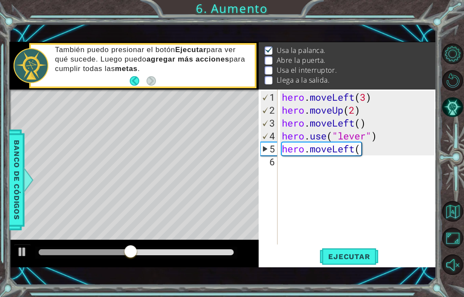
scroll to position [14, 0]
click at [392, 166] on div "hero . moveLeft ( 3 ) hero . moveUp ( 2 ) hero . moveLeft ( ) hero . use ( "lev…" at bounding box center [359, 181] width 159 height 181
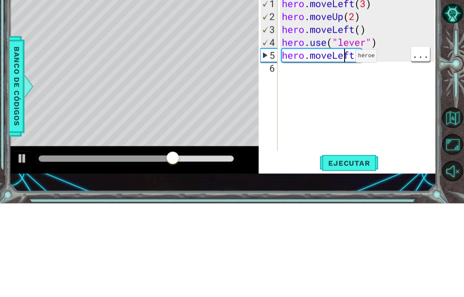
click at [353, 91] on div "hero . moveLeft ( 3 ) hero . moveUp ( 2 ) hero . moveLeft ( ) hero . use ( "lev…" at bounding box center [359, 181] width 159 height 181
click at [379, 91] on div "hero . moveLeft ( 3 ) hero . moveUp ( 2 ) hero . moveLeft ( ) hero . use ( "lev…" at bounding box center [359, 181] width 159 height 181
click at [385, 91] on div "hero . moveLeft ( 3 ) hero . moveUp ( 2 ) hero . moveLeft ( ) hero . use ( "lev…" at bounding box center [359, 181] width 159 height 181
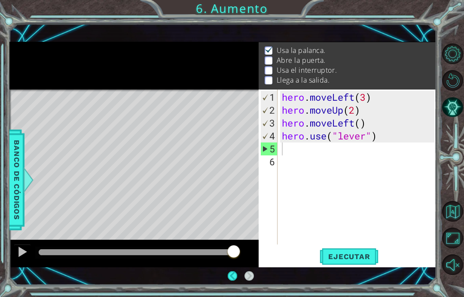
click at [356, 261] on span "Ejecutar" at bounding box center [349, 256] width 59 height 9
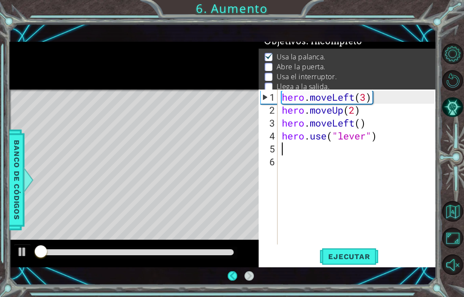
scroll to position [7, 0]
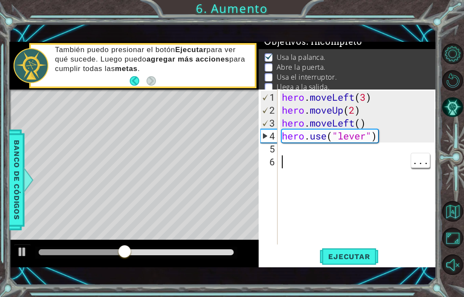
click at [360, 156] on div "hero . moveLeft ( 3 ) hero . moveUp ( 2 ) hero . moveLeft ( ) hero . use ( "lev…" at bounding box center [359, 181] width 159 height 181
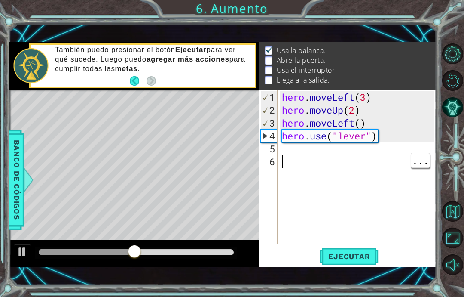
scroll to position [14, 0]
click at [320, 146] on div "hero . moveLeft ( 3 ) hero . moveUp ( 2 ) hero . moveLeft ( ) hero . use ( "lev…" at bounding box center [359, 181] width 159 height 181
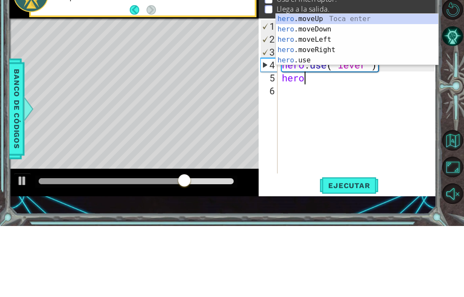
scroll to position [15, 27]
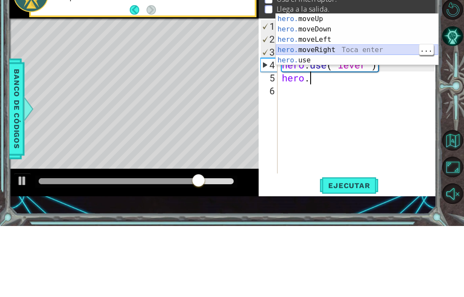
click at [362, 85] on div "hero. moveUp Toca enter hero. moveDown Toca enter hero. moveLeft Toca enter her…" at bounding box center [357, 121] width 163 height 72
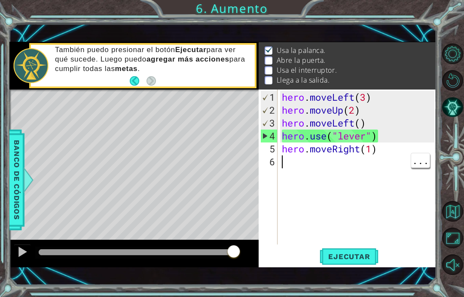
click at [337, 161] on div "hero . moveLeft ( 3 ) hero . moveUp ( 2 ) hero . moveLeft ( ) hero . use ( "lev…" at bounding box center [359, 181] width 159 height 181
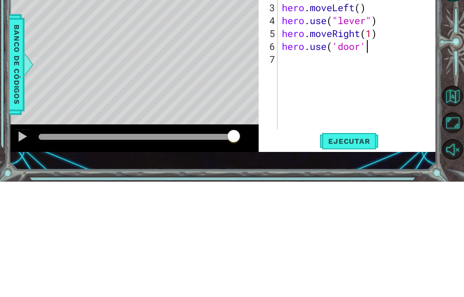
scroll to position [15, 55]
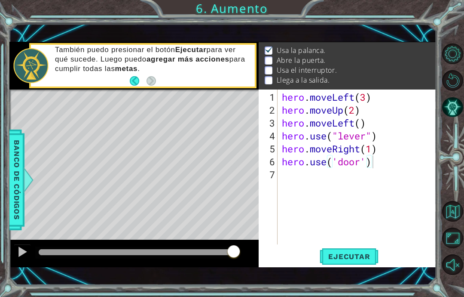
type textarea "abcde fg"
click at [362, 259] on span "Ejecutar" at bounding box center [349, 256] width 59 height 9
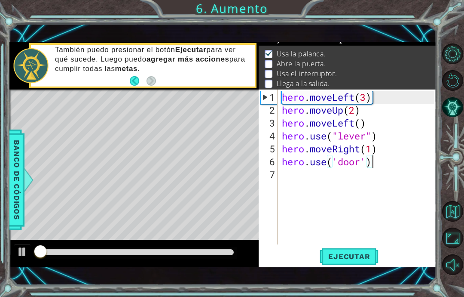
scroll to position [7, 0]
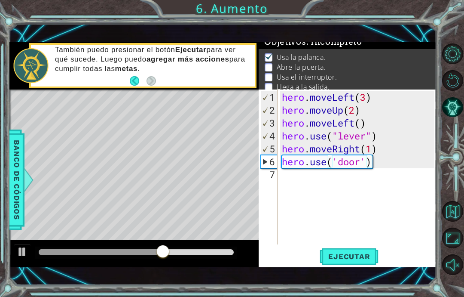
click at [360, 251] on button "Ejecutar" at bounding box center [349, 257] width 59 height 18
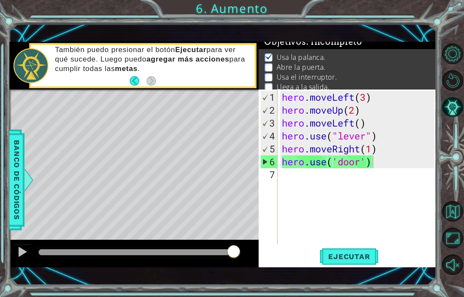
click at [370, 258] on span "Ejecutar" at bounding box center [349, 256] width 59 height 9
